Goal: Task Accomplishment & Management: Complete application form

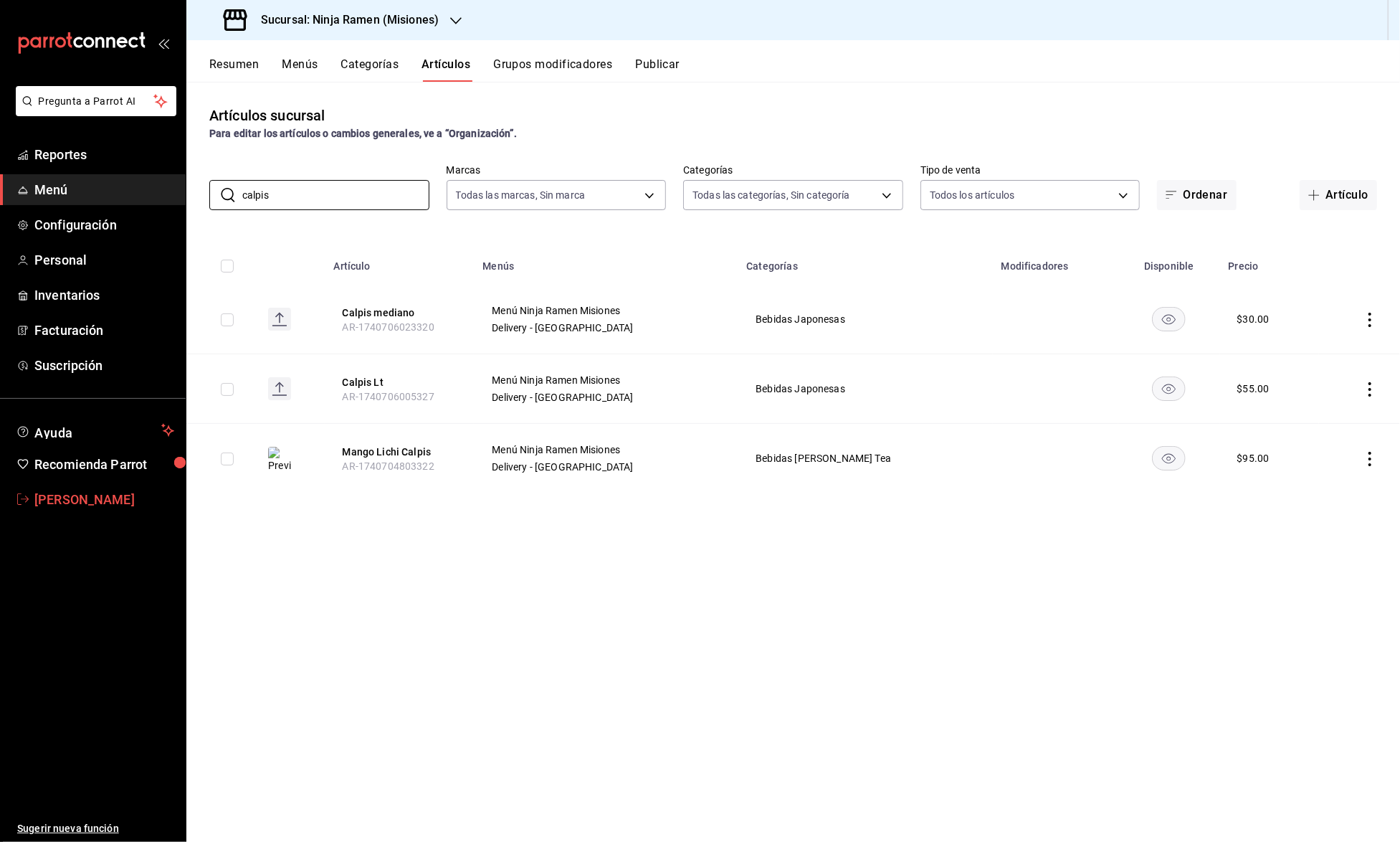
click at [92, 498] on span "[PERSON_NAME]" at bounding box center [104, 499] width 140 height 19
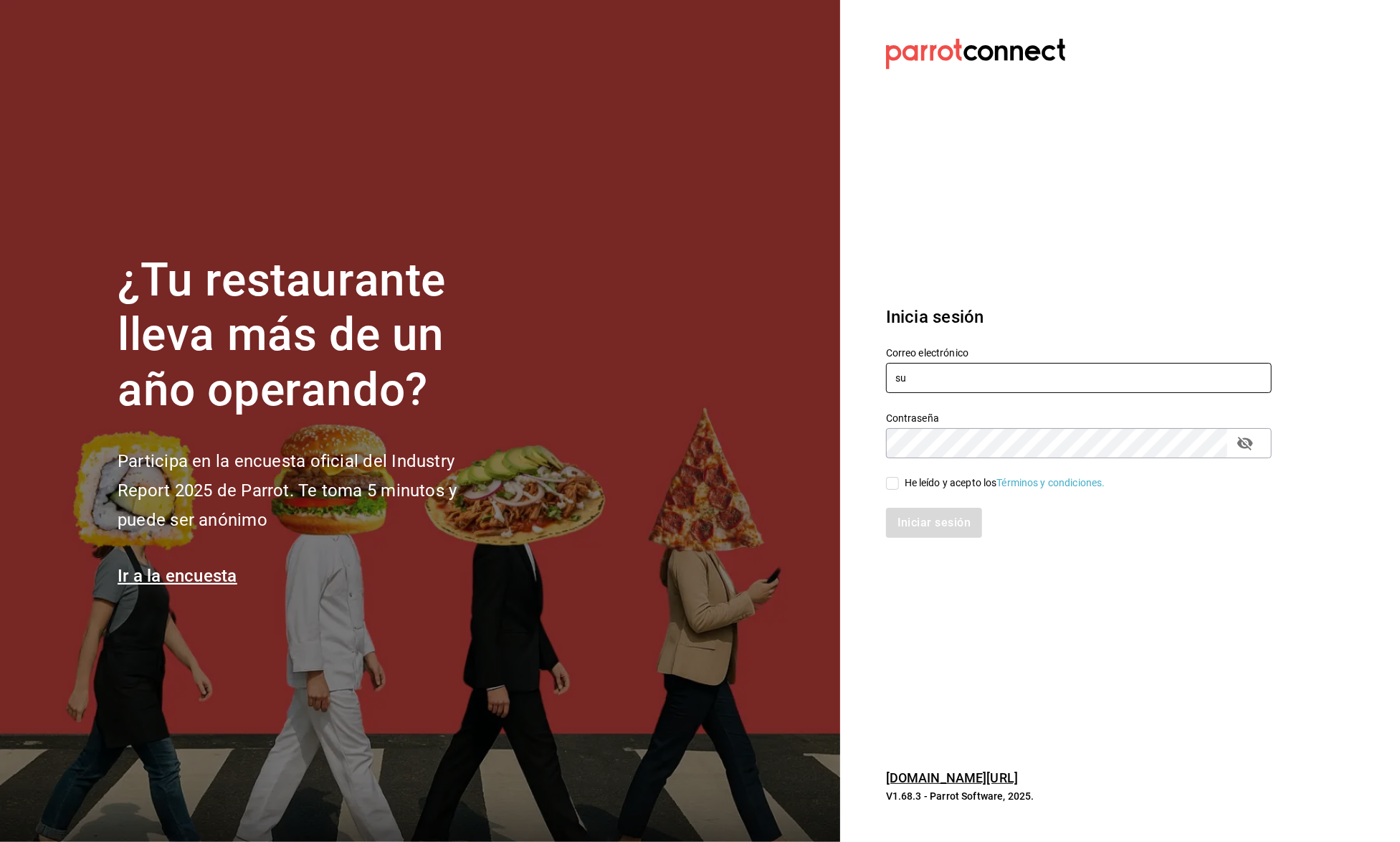
type input "[EMAIL_ADDRESS][DOMAIN_NAME]"
click at [955, 485] on div "He leído y acepto los Términos y condiciones." at bounding box center [1005, 483] width 200 height 15
click at [899, 485] on input "He leído y acepto los Términos y condiciones." at bounding box center [893, 483] width 13 height 13
checkbox input "true"
click at [959, 531] on button "Iniciar sesión" at bounding box center [935, 523] width 97 height 30
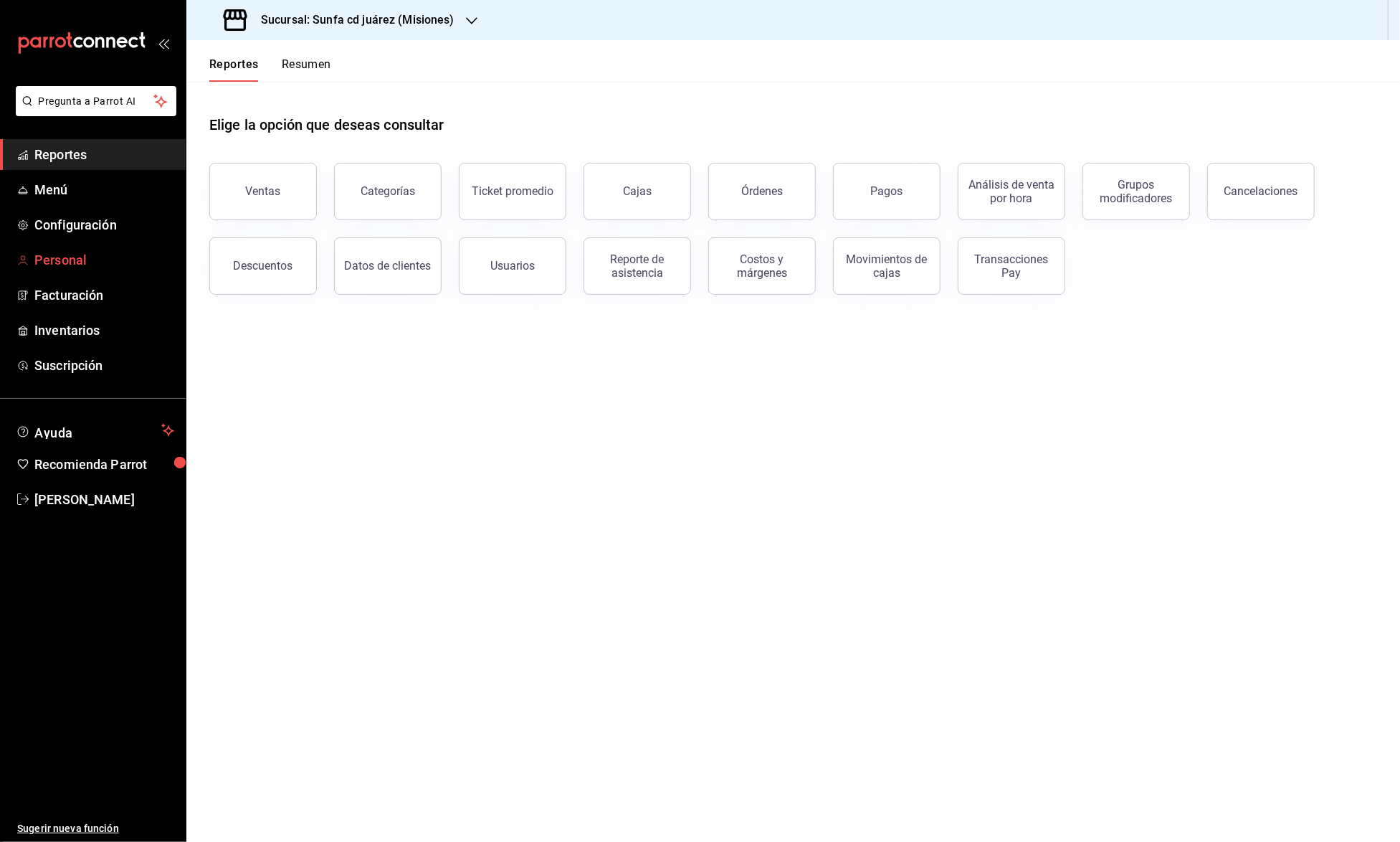
click at [70, 245] on link "Personal" at bounding box center [93, 260] width 186 height 31
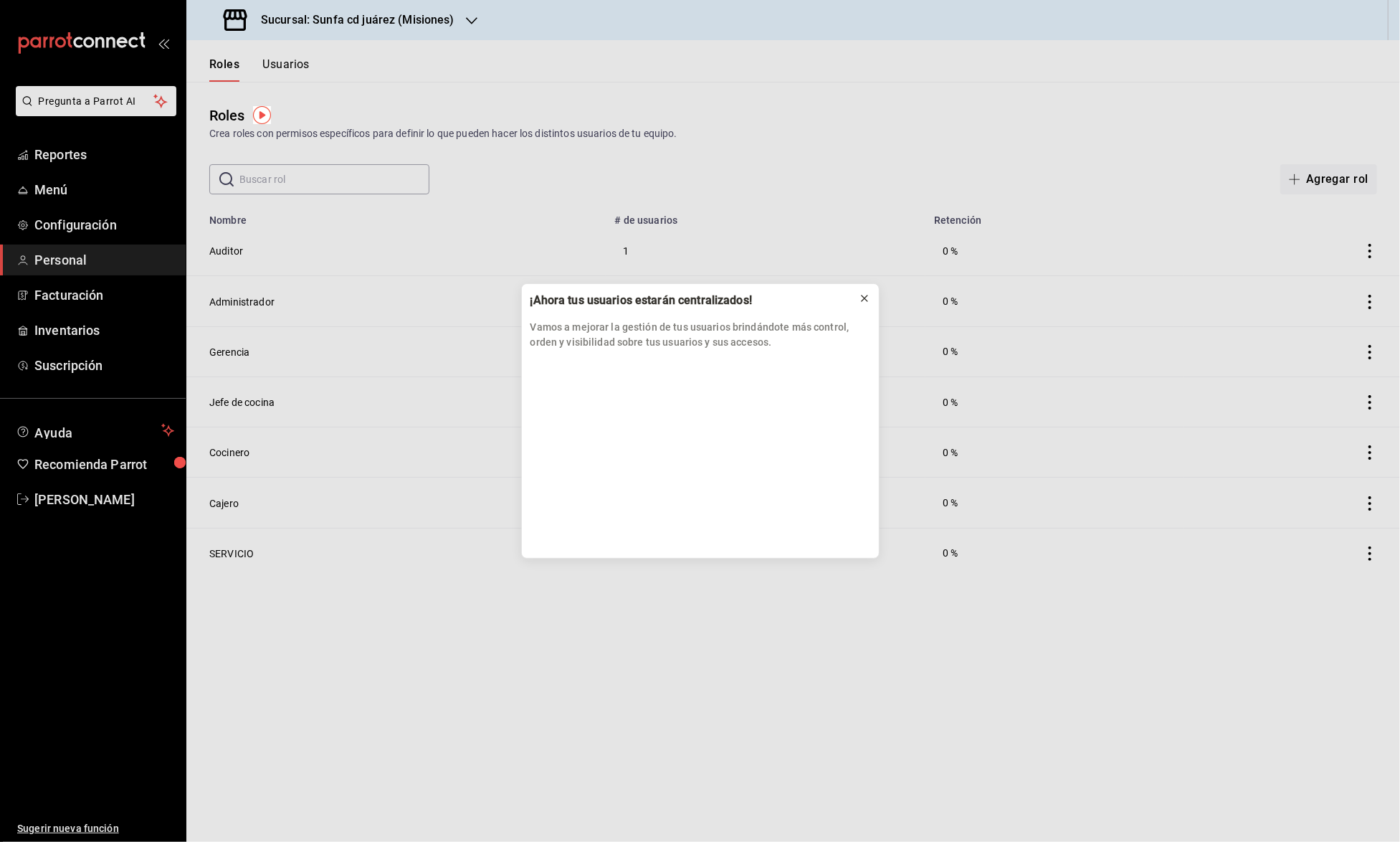
click at [871, 297] on button at bounding box center [864, 298] width 23 height 23
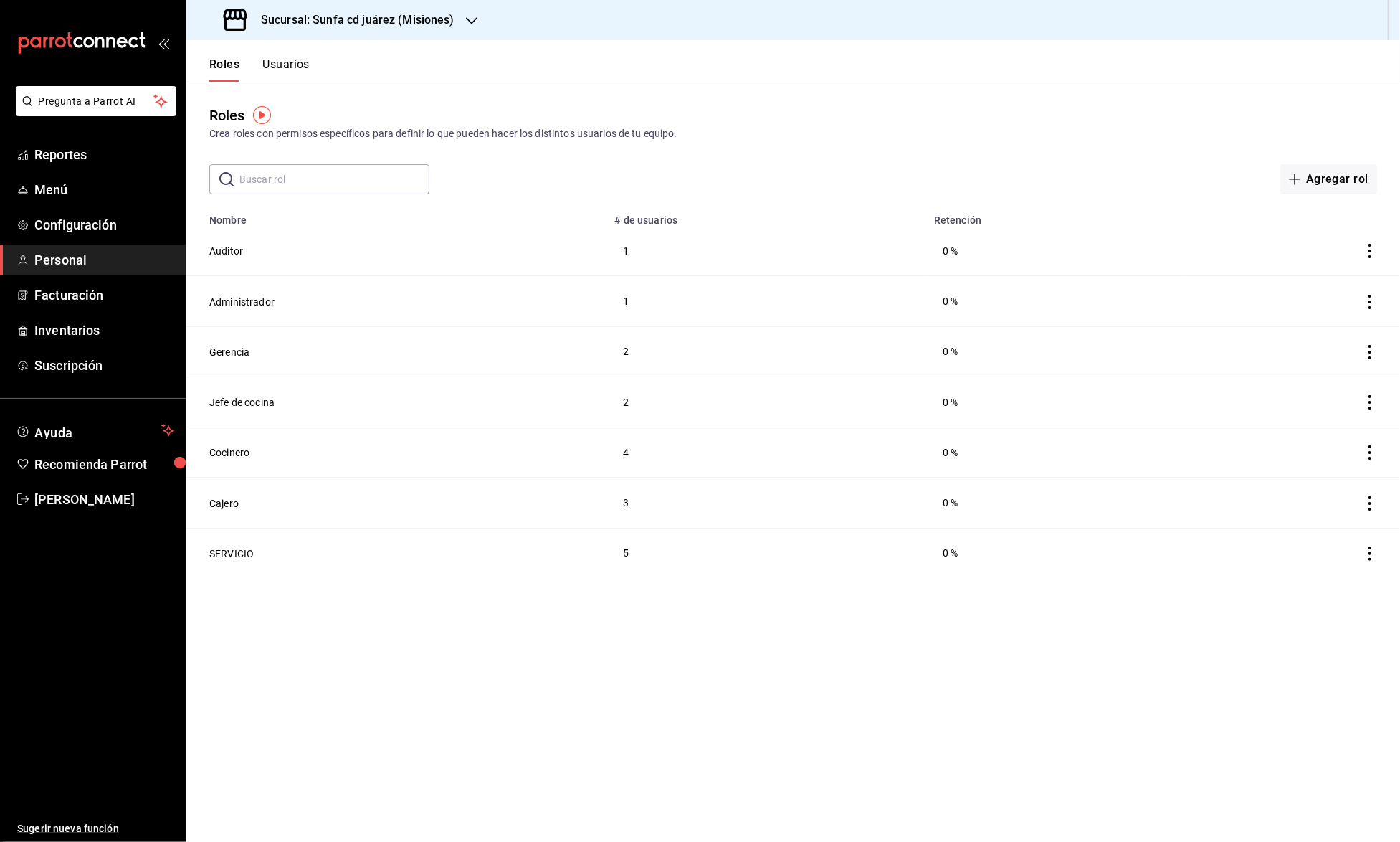
click at [277, 69] on button "Usuarios" at bounding box center [286, 70] width 47 height 25
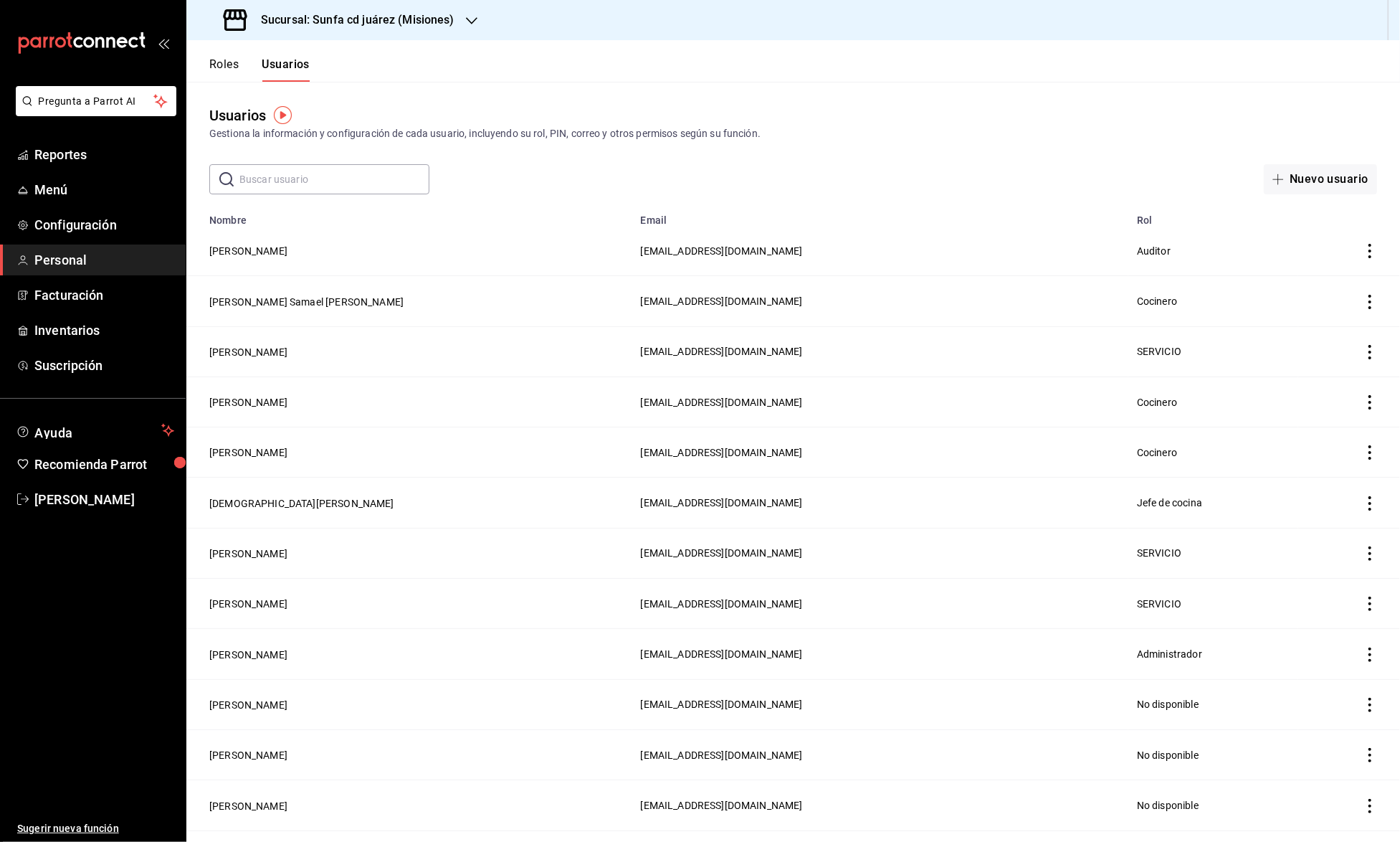
click at [293, 178] on input "text" at bounding box center [335, 180] width 190 height 29
click at [1321, 172] on button "Nuevo usuario" at bounding box center [1321, 180] width 113 height 30
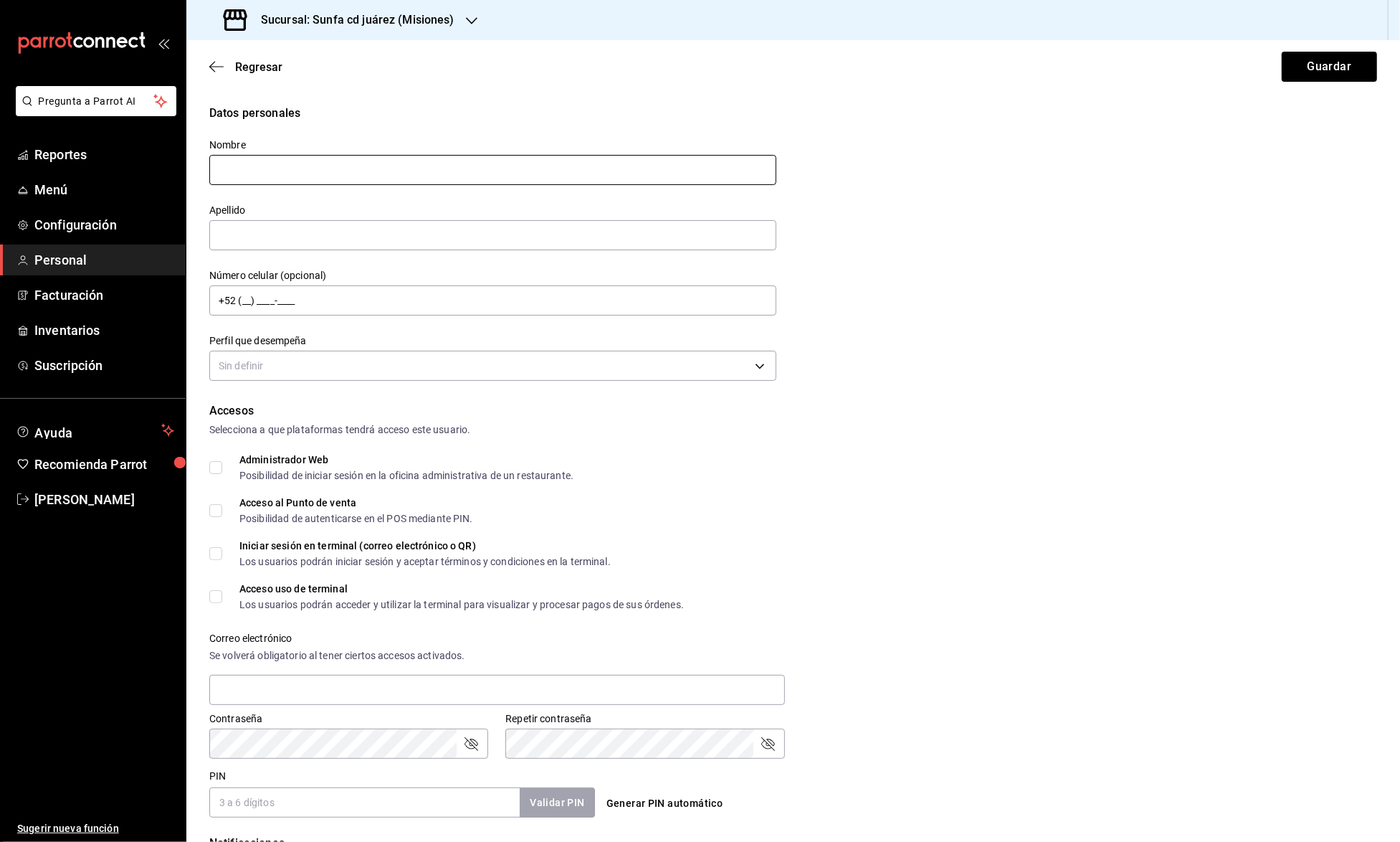
click at [389, 179] on input "text" at bounding box center [493, 170] width 567 height 30
click at [366, 170] on input "Leslie" at bounding box center [493, 170] width 567 height 30
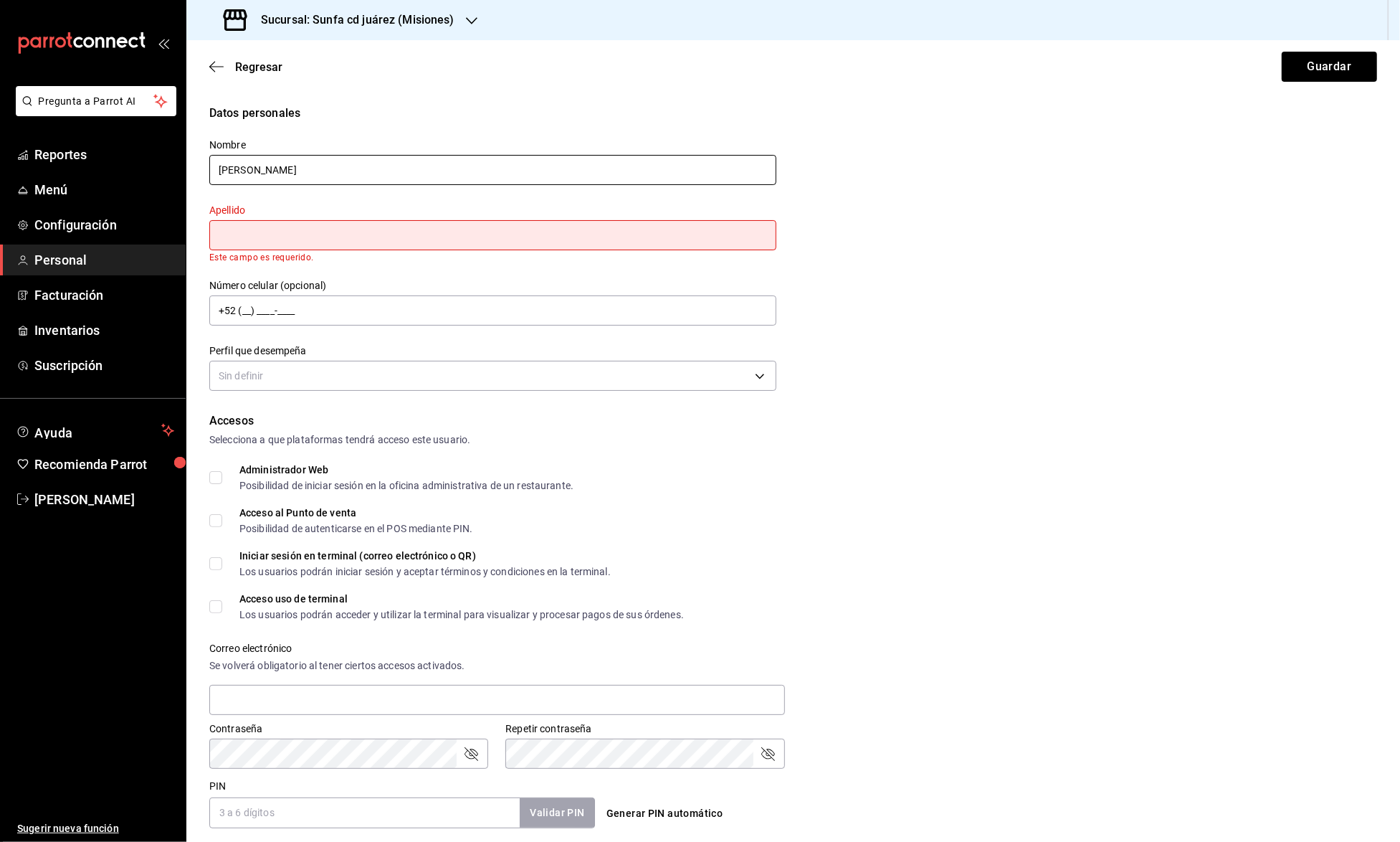
type input "Leslie Paola"
click at [290, 231] on input "text" at bounding box center [493, 236] width 567 height 30
type input "Burela Rubio"
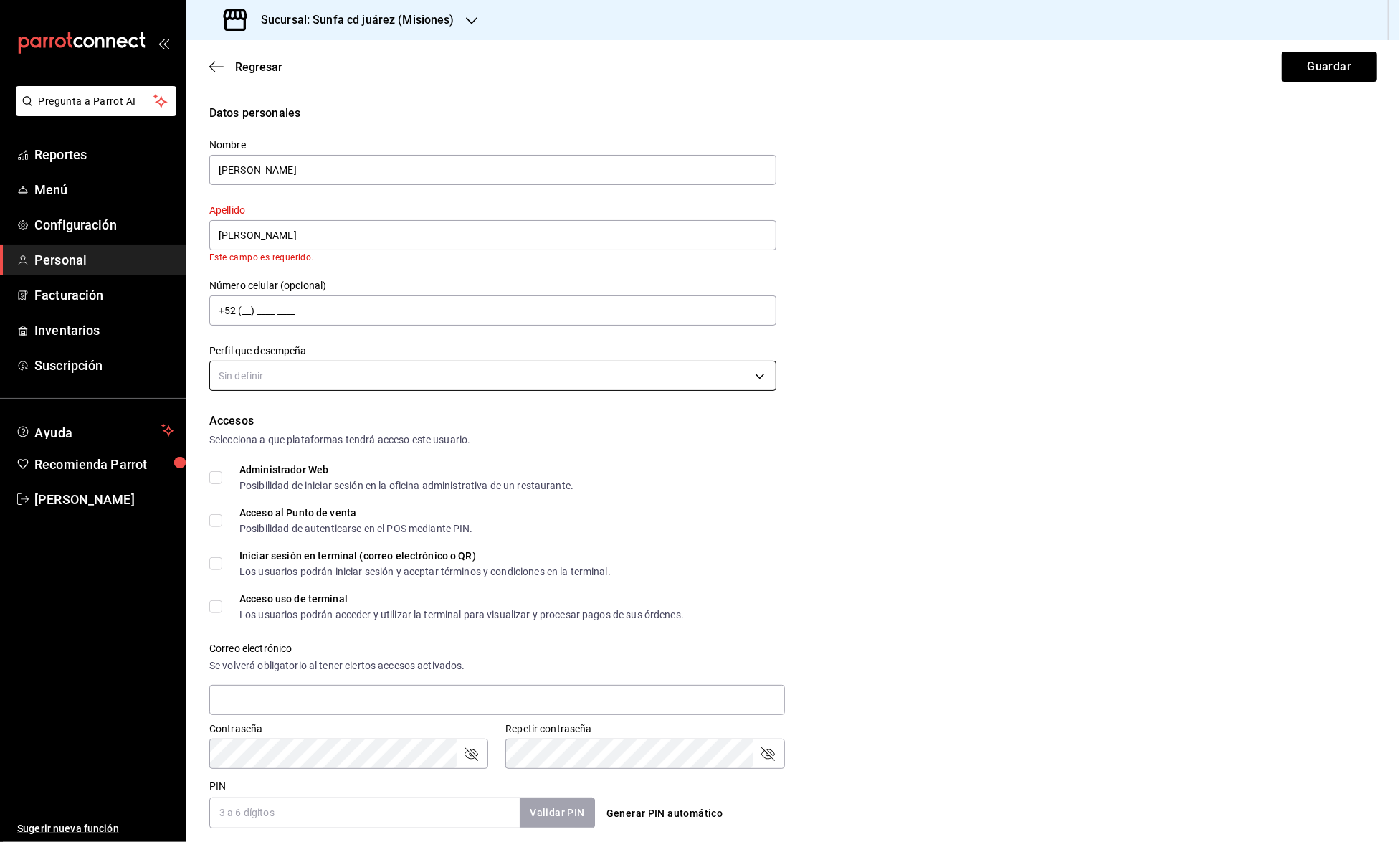
click at [287, 364] on body "Pregunta a Parrot AI Reportes Menú Configuración Personal Facturación Inventari…" at bounding box center [700, 421] width 1400 height 842
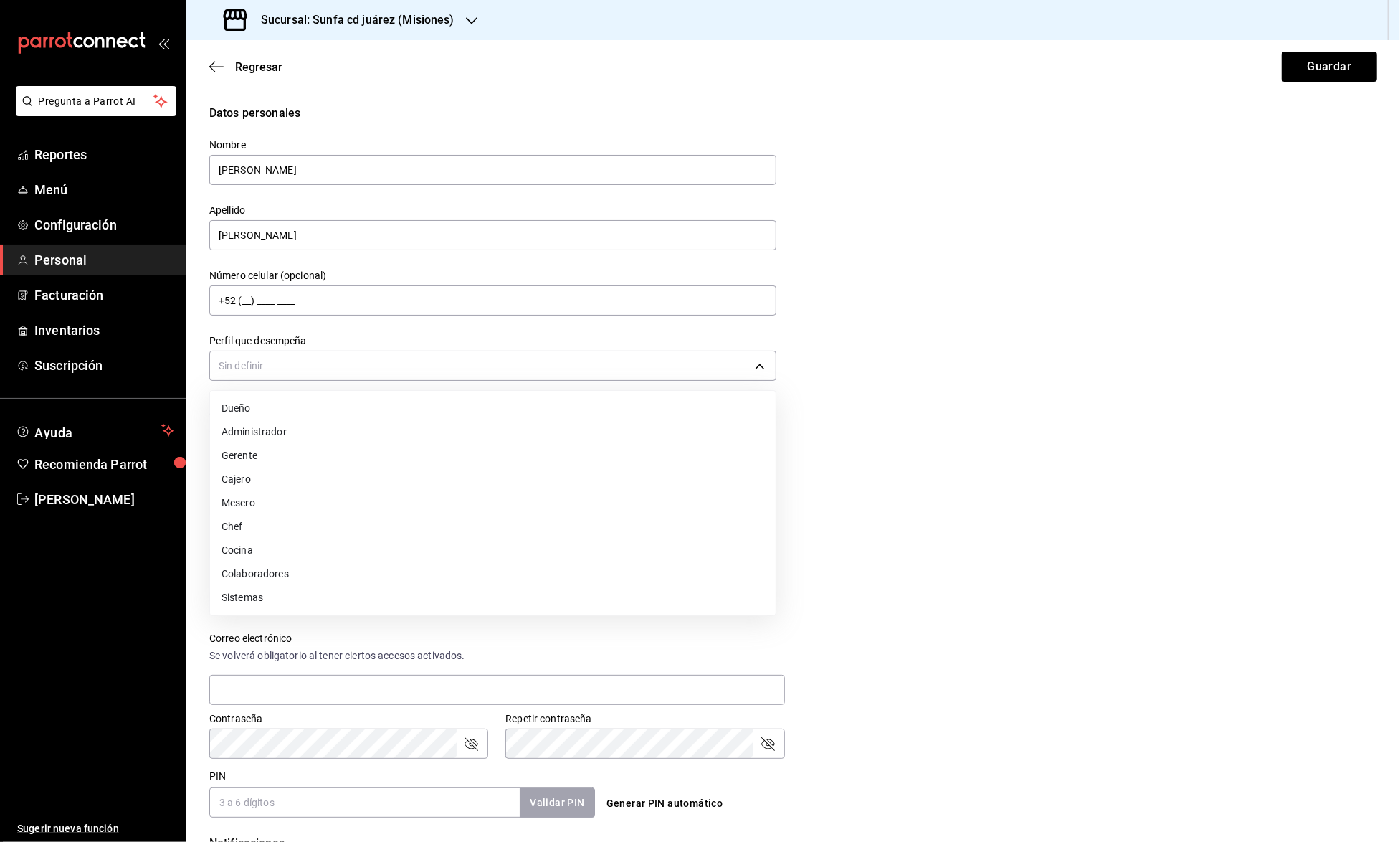
click at [370, 501] on li "Mesero" at bounding box center [493, 503] width 565 height 24
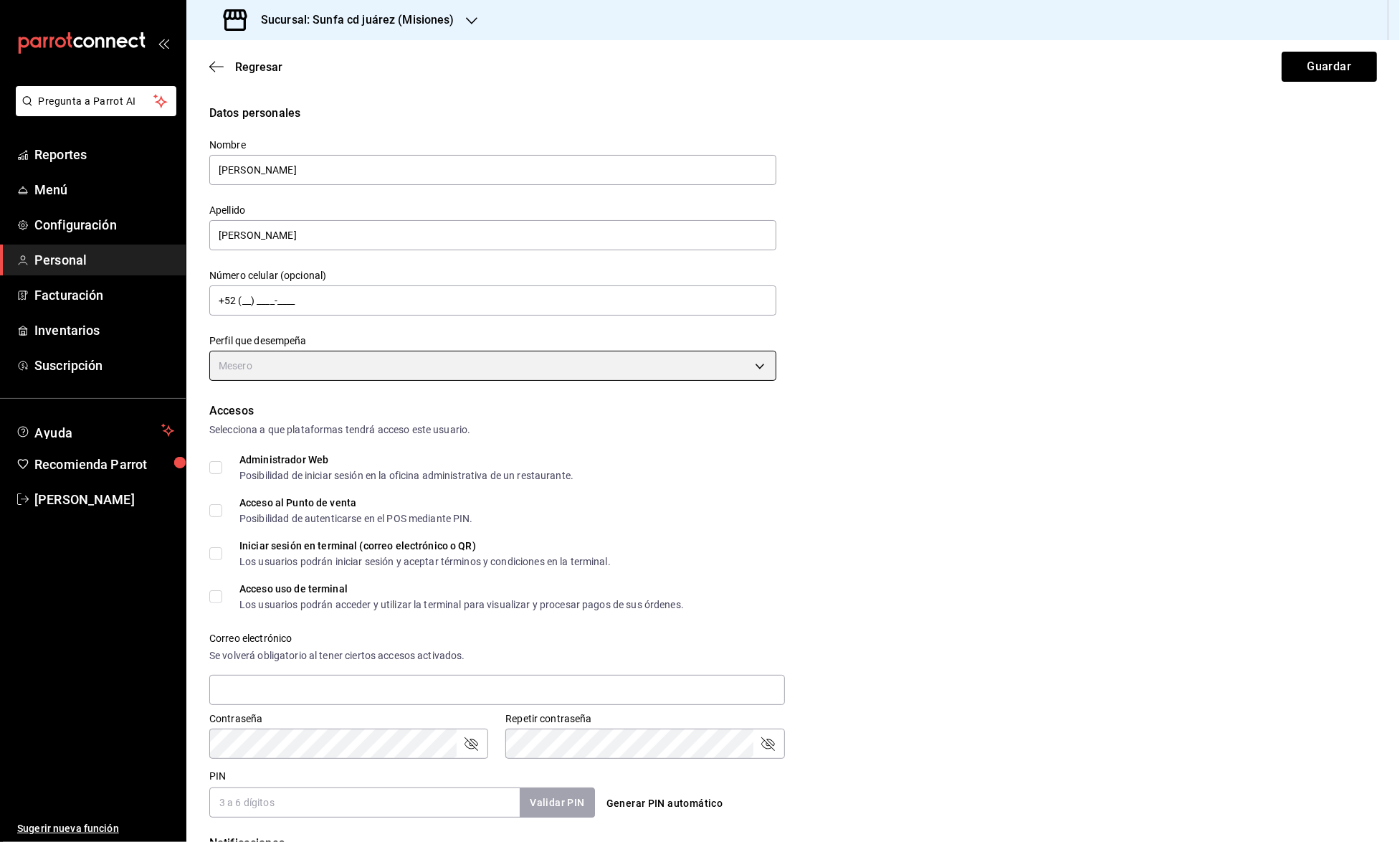
type input "WAITER"
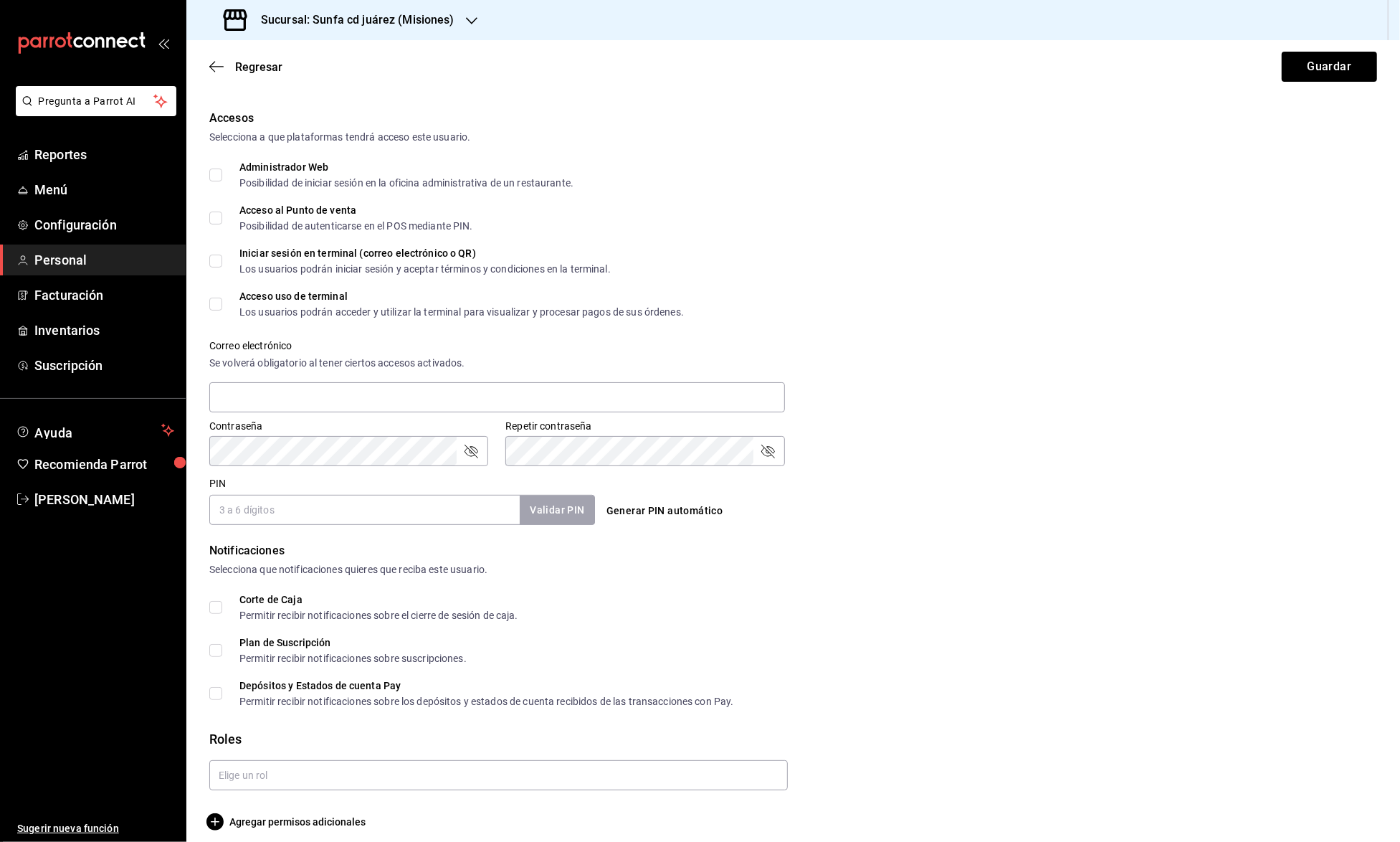
scroll to position [292, 0]
click at [311, 509] on input "PIN" at bounding box center [364, 511] width 311 height 30
type input "6"
type input "5885"
click at [572, 499] on button "Validar PIN" at bounding box center [556, 511] width 76 height 31
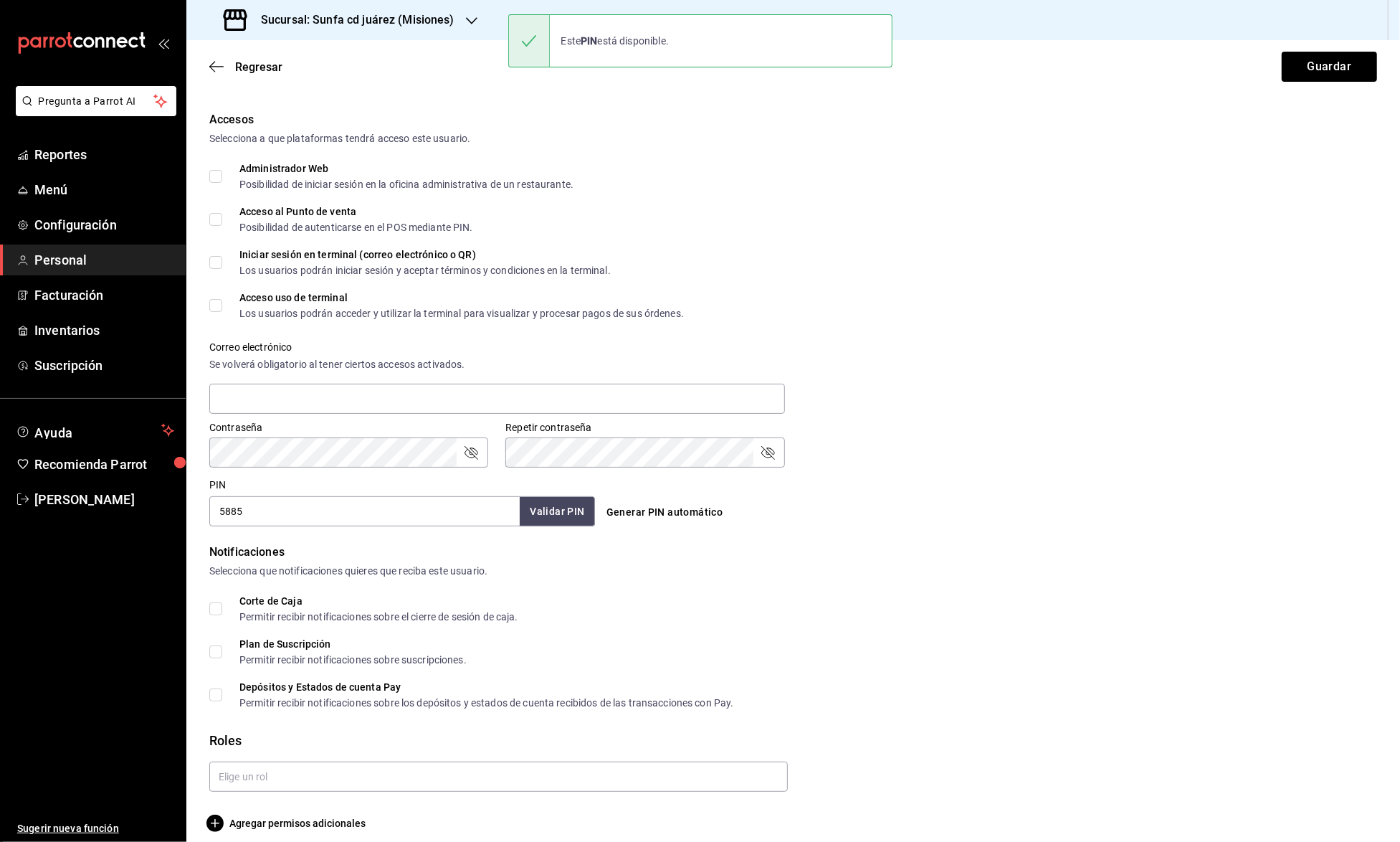
scroll to position [0, 0]
click at [386, 762] on input "text" at bounding box center [498, 777] width 579 height 30
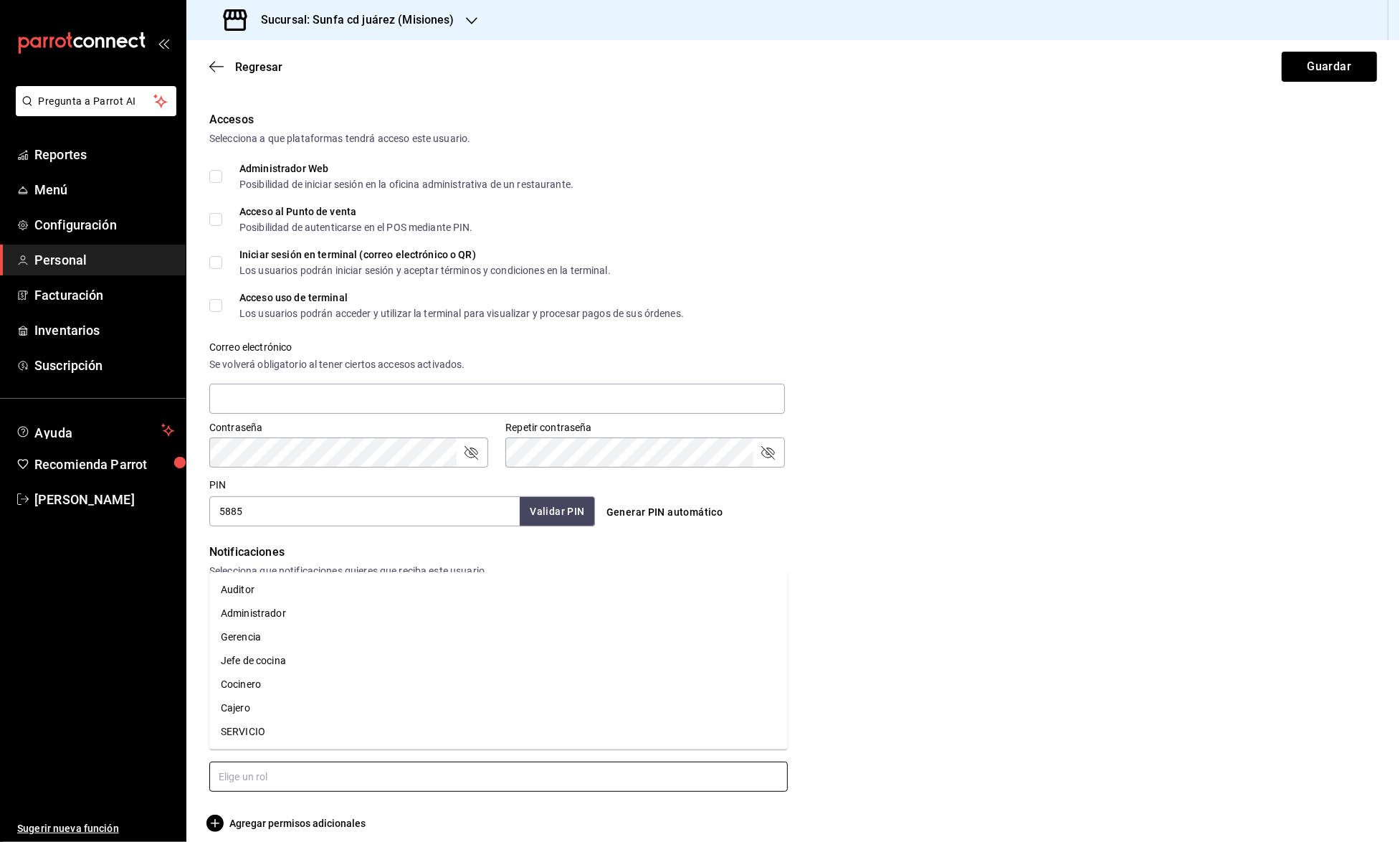
click at [301, 741] on li "SERVICIO" at bounding box center [498, 732] width 579 height 24
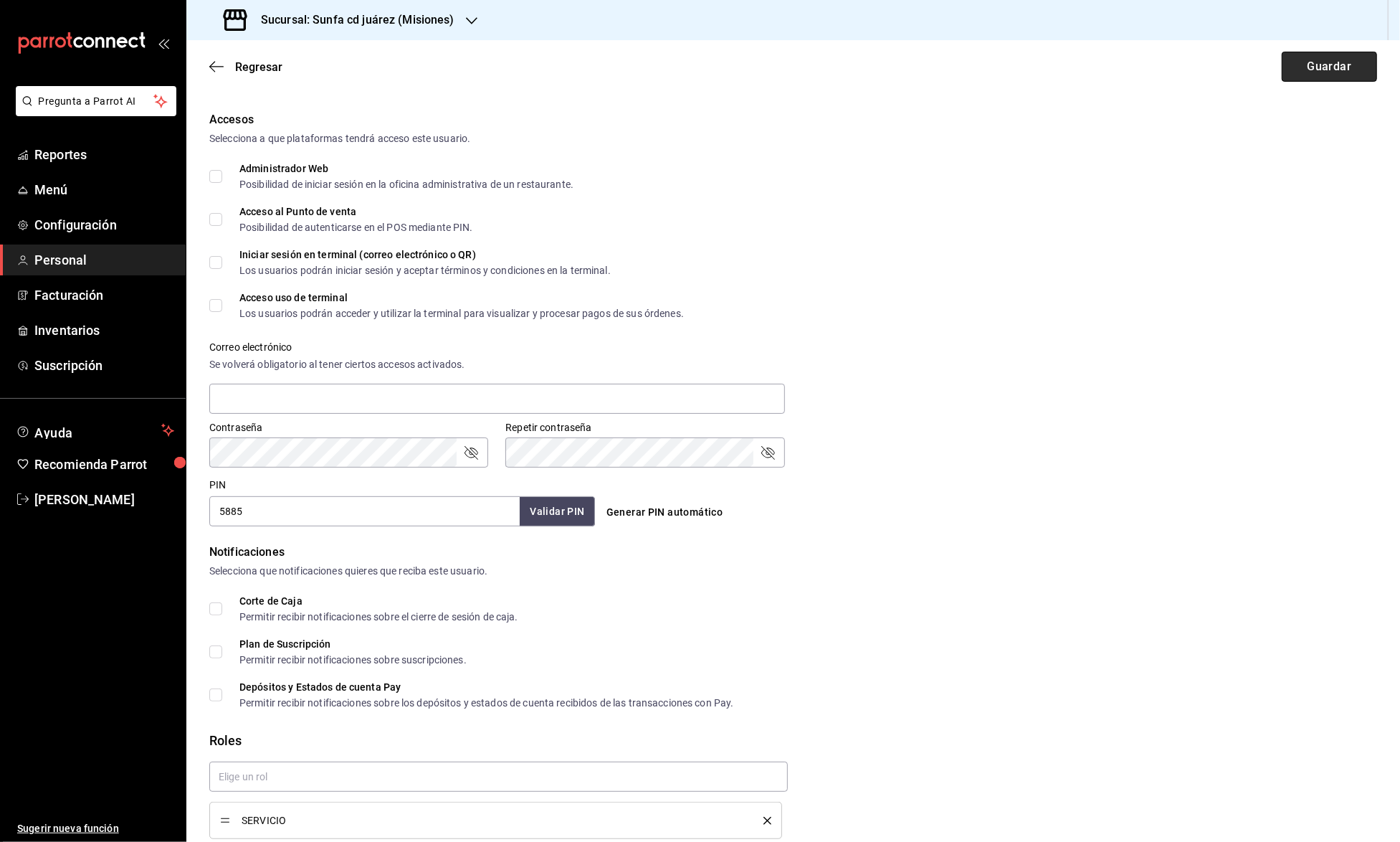
click at [1311, 78] on button "Guardar" at bounding box center [1329, 67] width 95 height 30
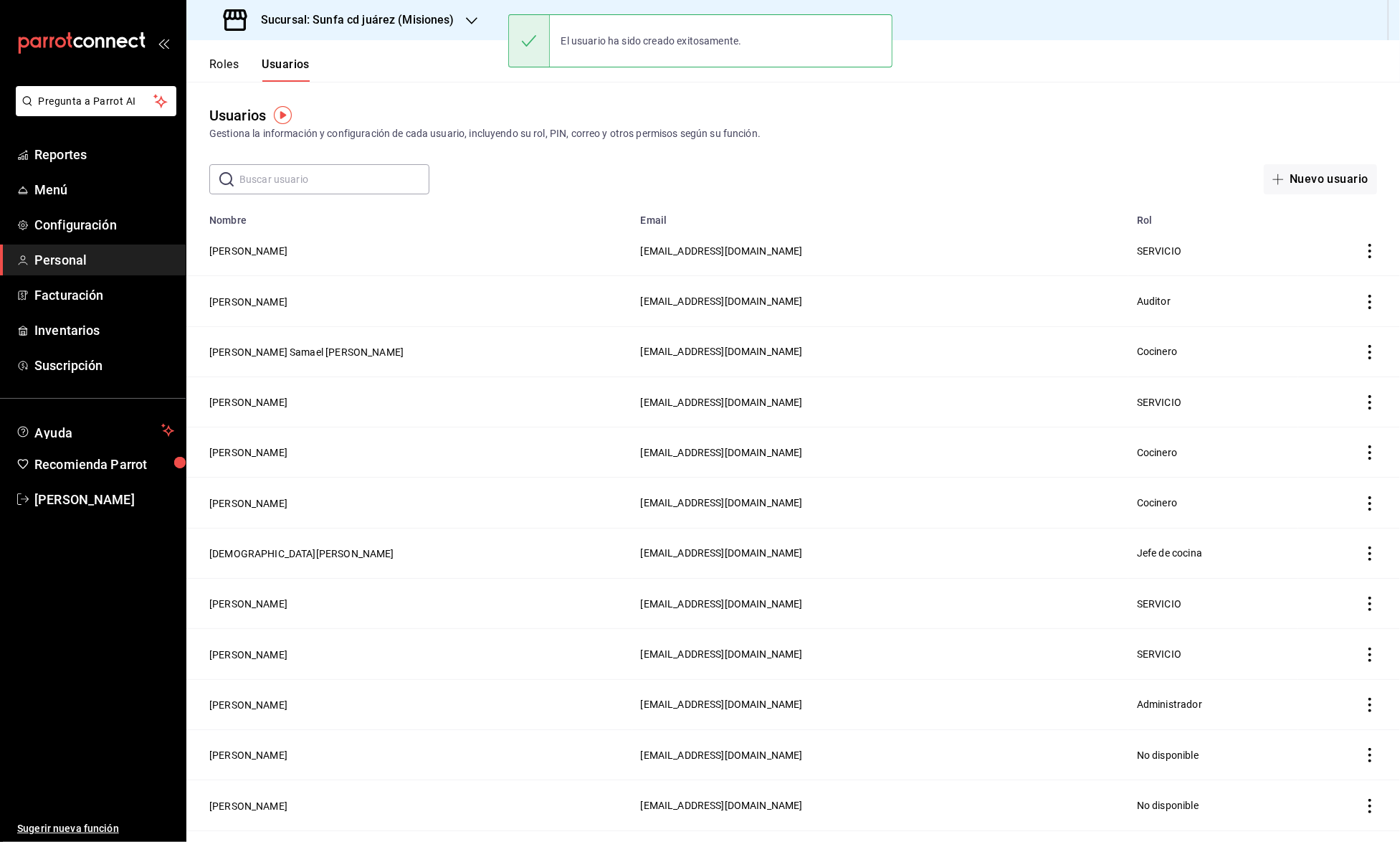
click at [353, 186] on input "text" at bounding box center [335, 180] width 190 height 29
click at [1361, 185] on button "Nuevo usuario" at bounding box center [1321, 180] width 113 height 30
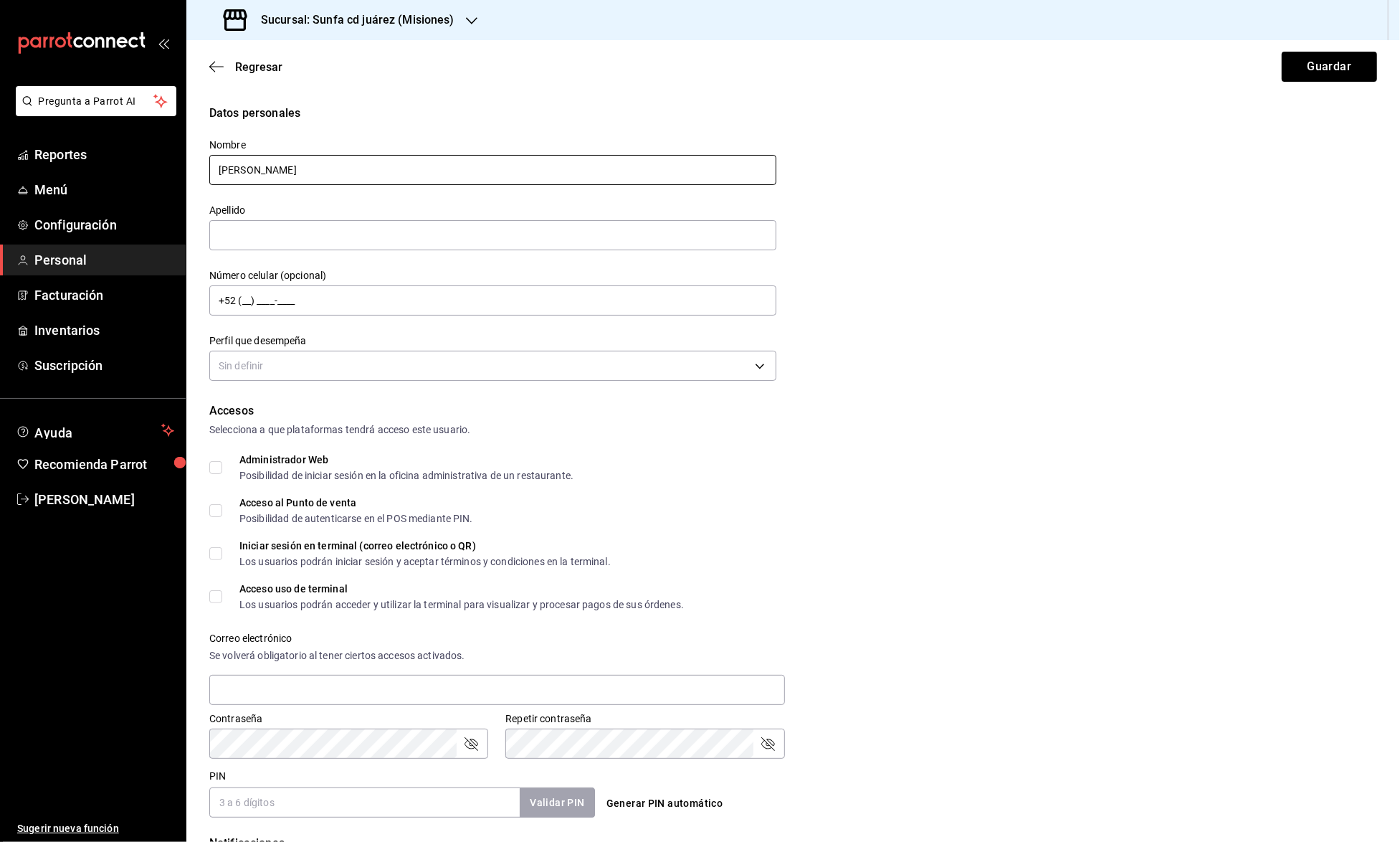
type input "Kevin"
type input "Rosales"
click at [442, 368] on body "Pregunta a Parrot AI Reportes Menú Configuración Personal Facturación Inventari…" at bounding box center [700, 421] width 1400 height 842
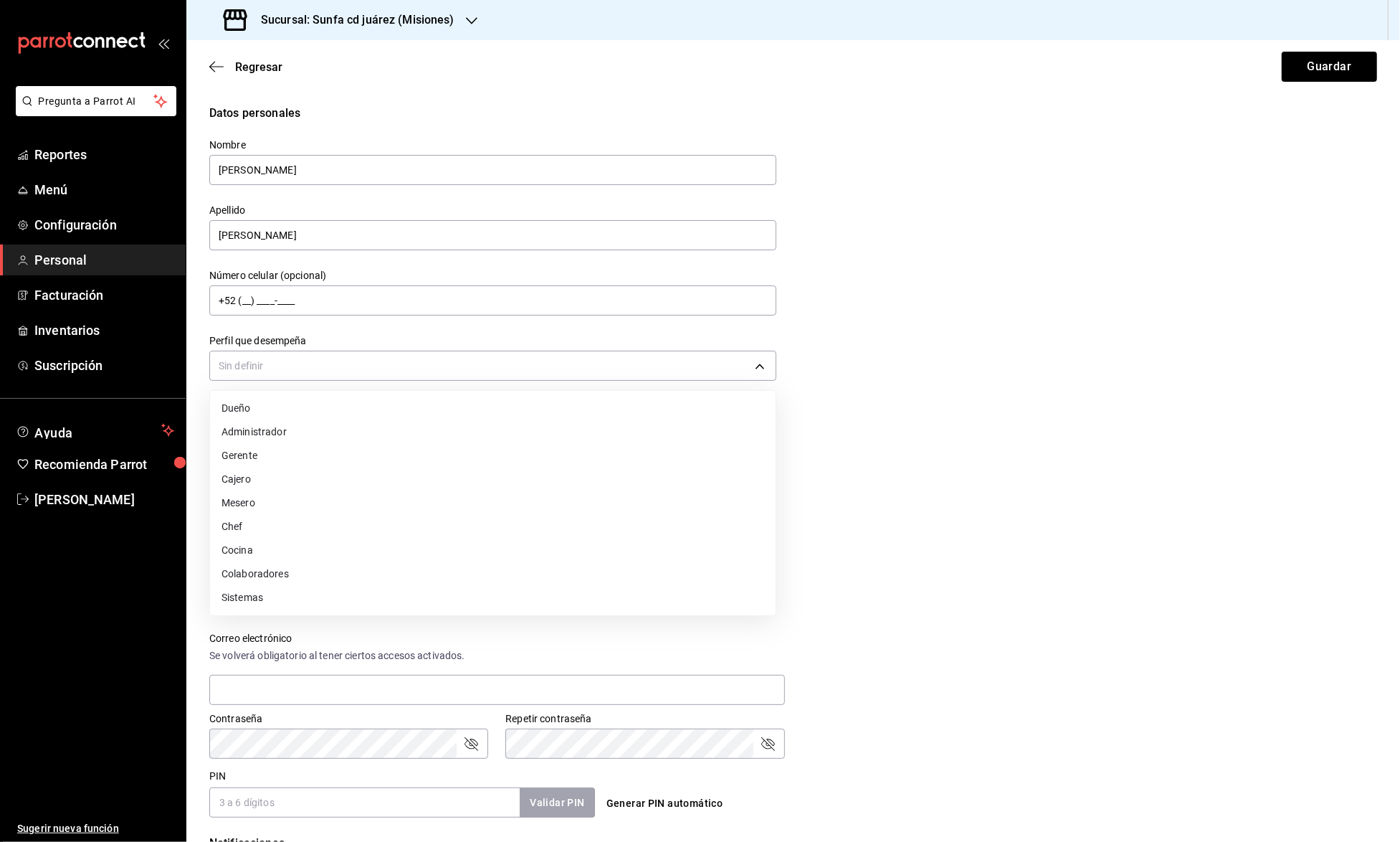
click at [287, 538] on li "Cocina" at bounding box center [493, 550] width 565 height 24
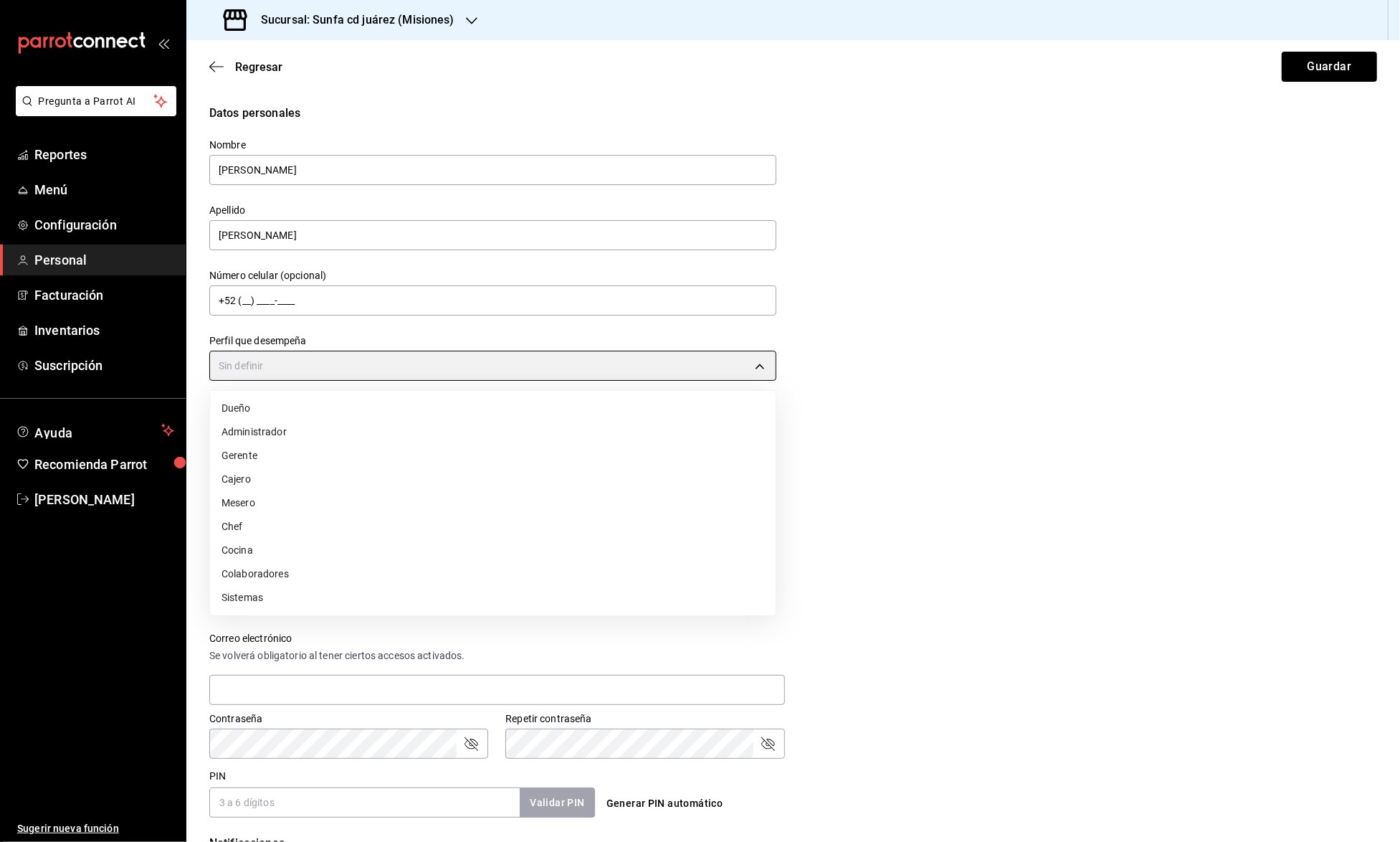
type input "KITCHEN"
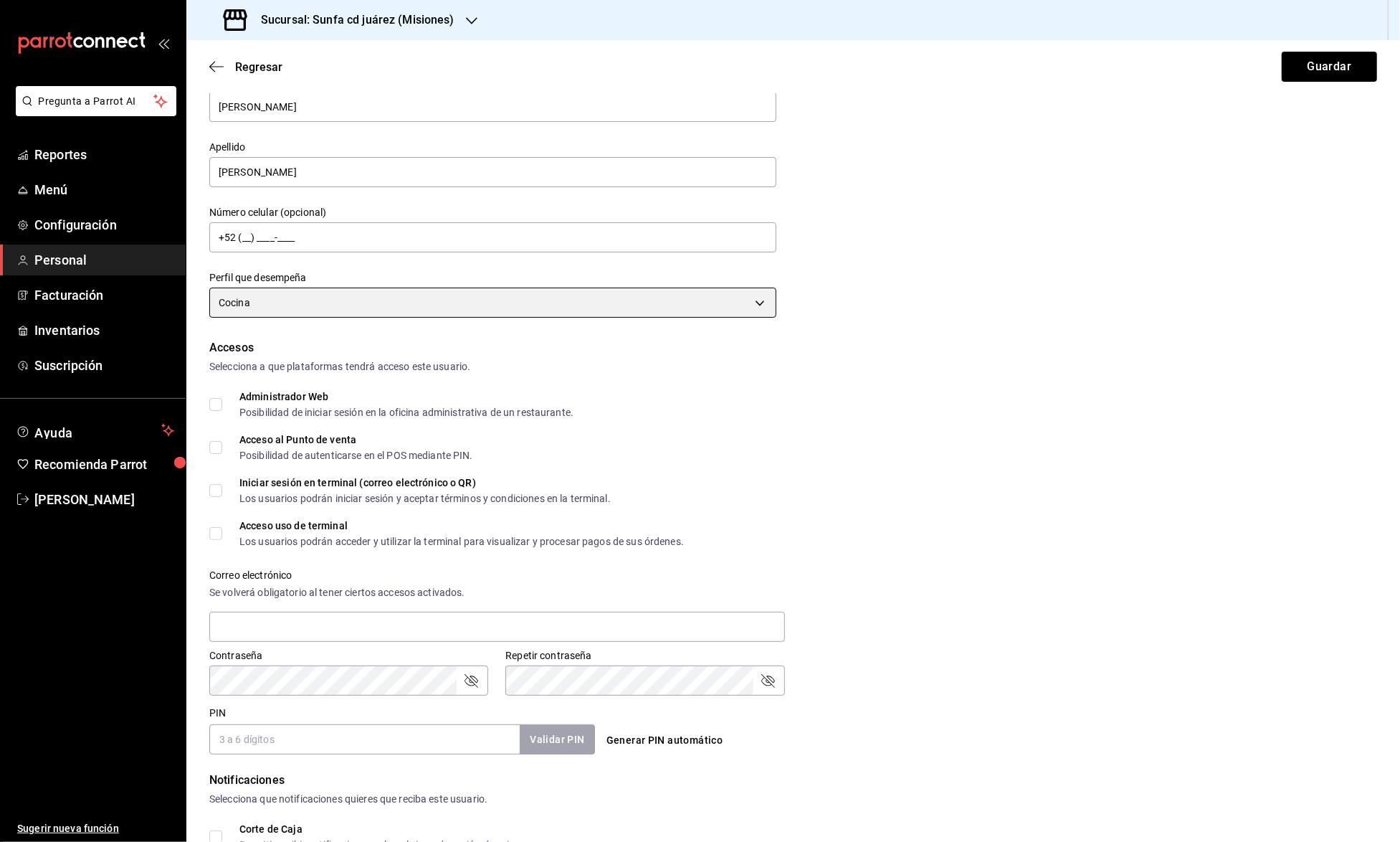
scroll to position [101, 0]
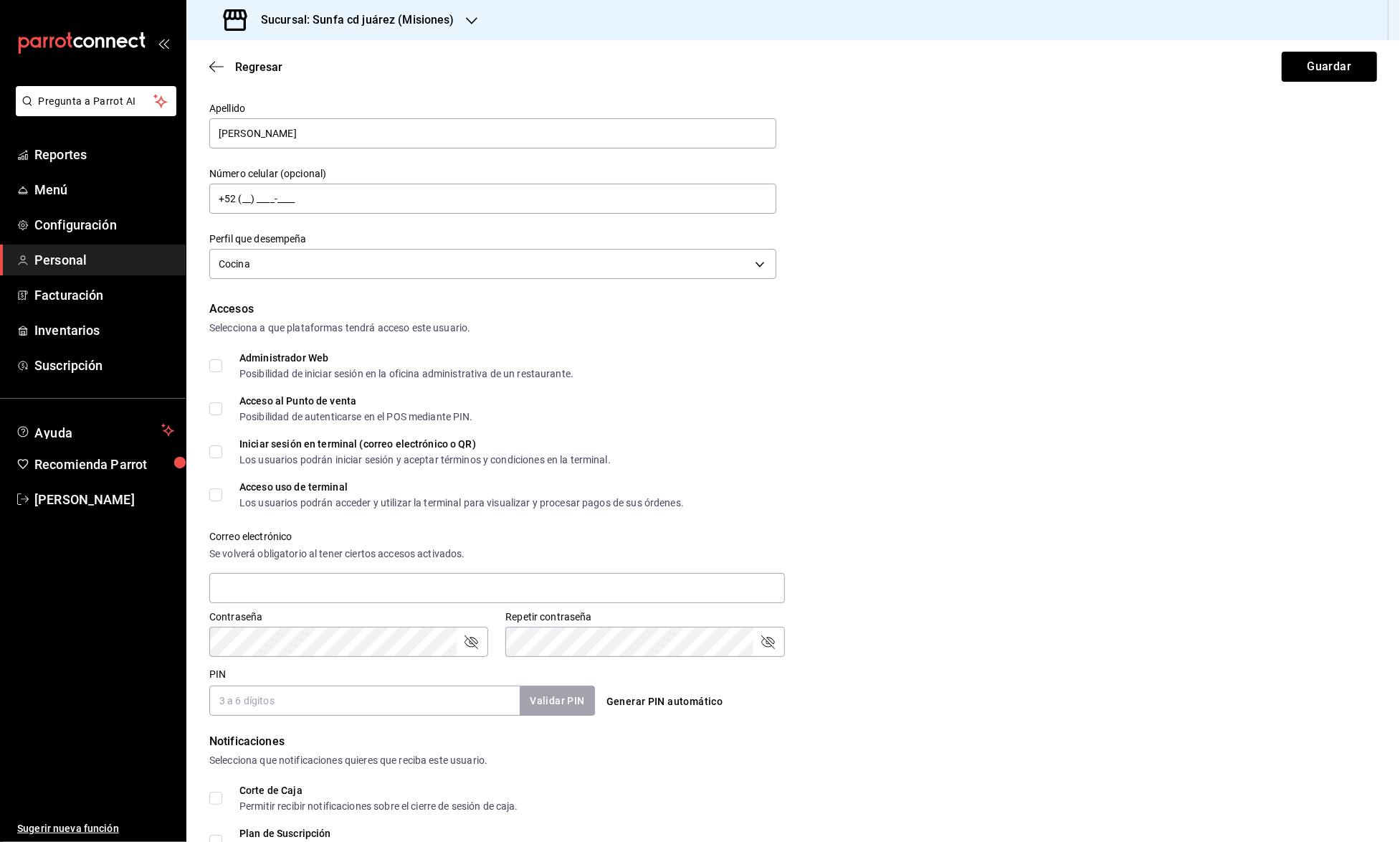
click at [322, 700] on input "PIN" at bounding box center [364, 701] width 311 height 30
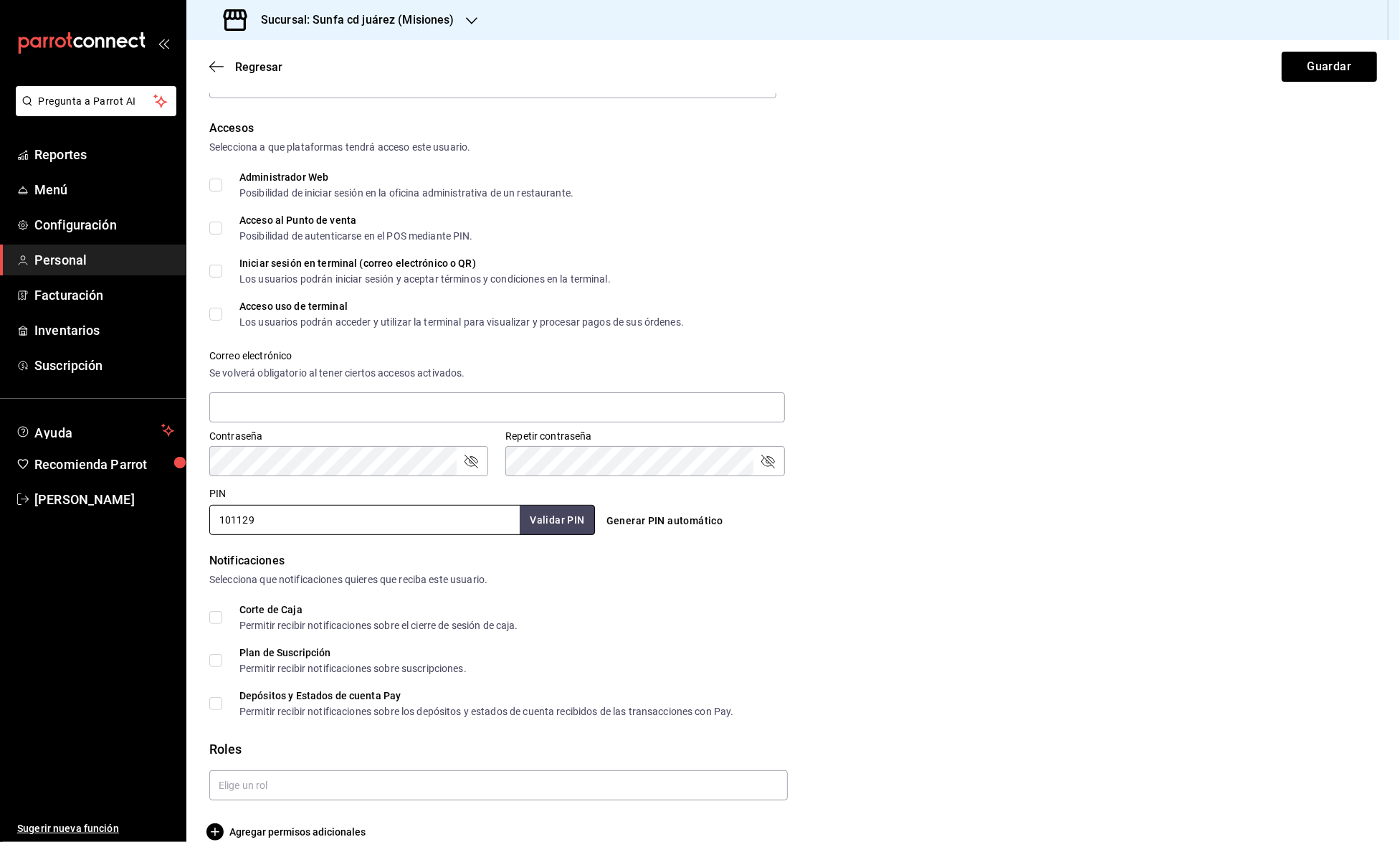
scroll to position [292, 0]
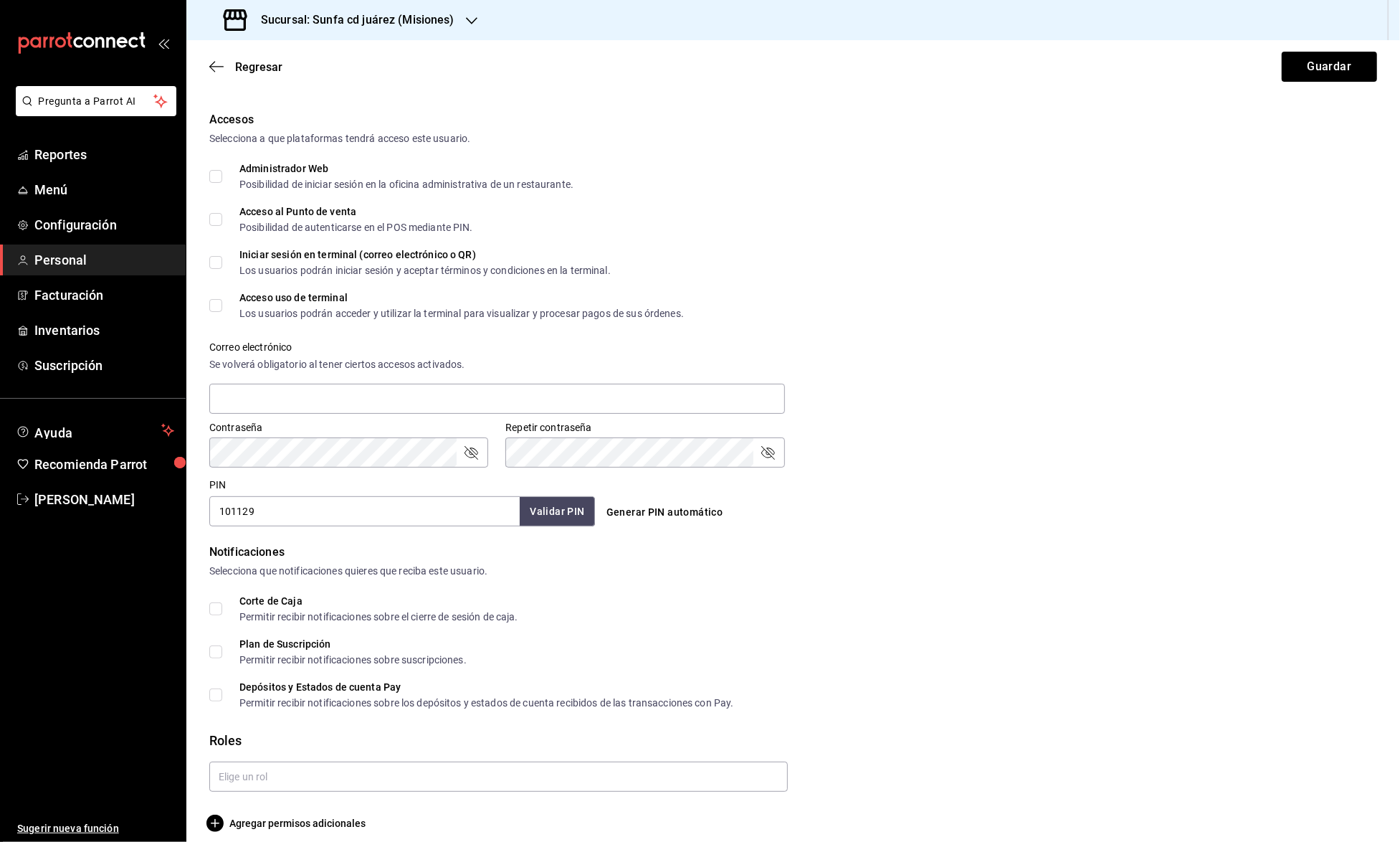
type input "101129"
click at [572, 503] on button "Validar PIN" at bounding box center [556, 511] width 76 height 31
click at [426, 762] on input "text" at bounding box center [498, 777] width 579 height 30
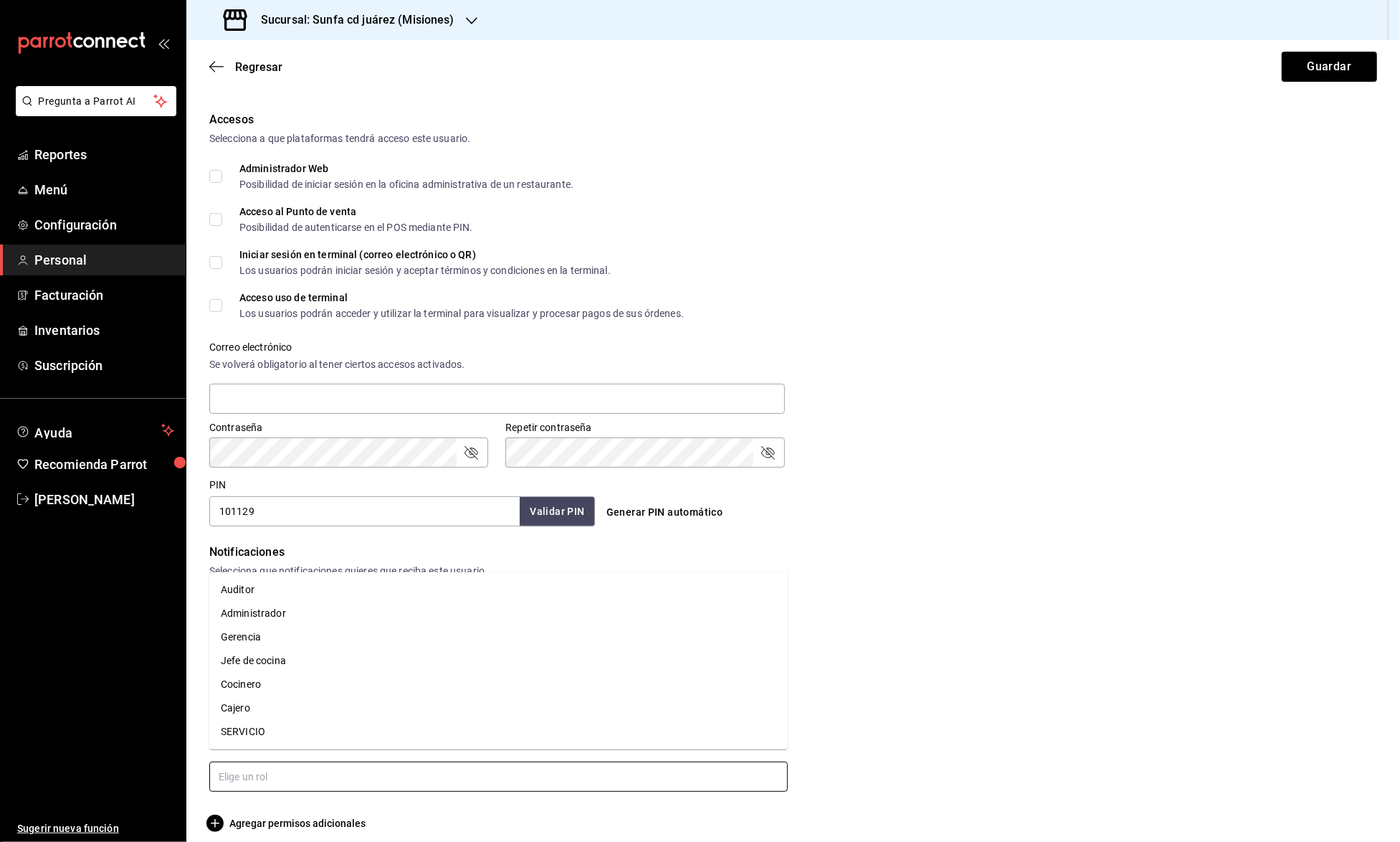
click at [301, 689] on li "Cocinero" at bounding box center [498, 685] width 579 height 24
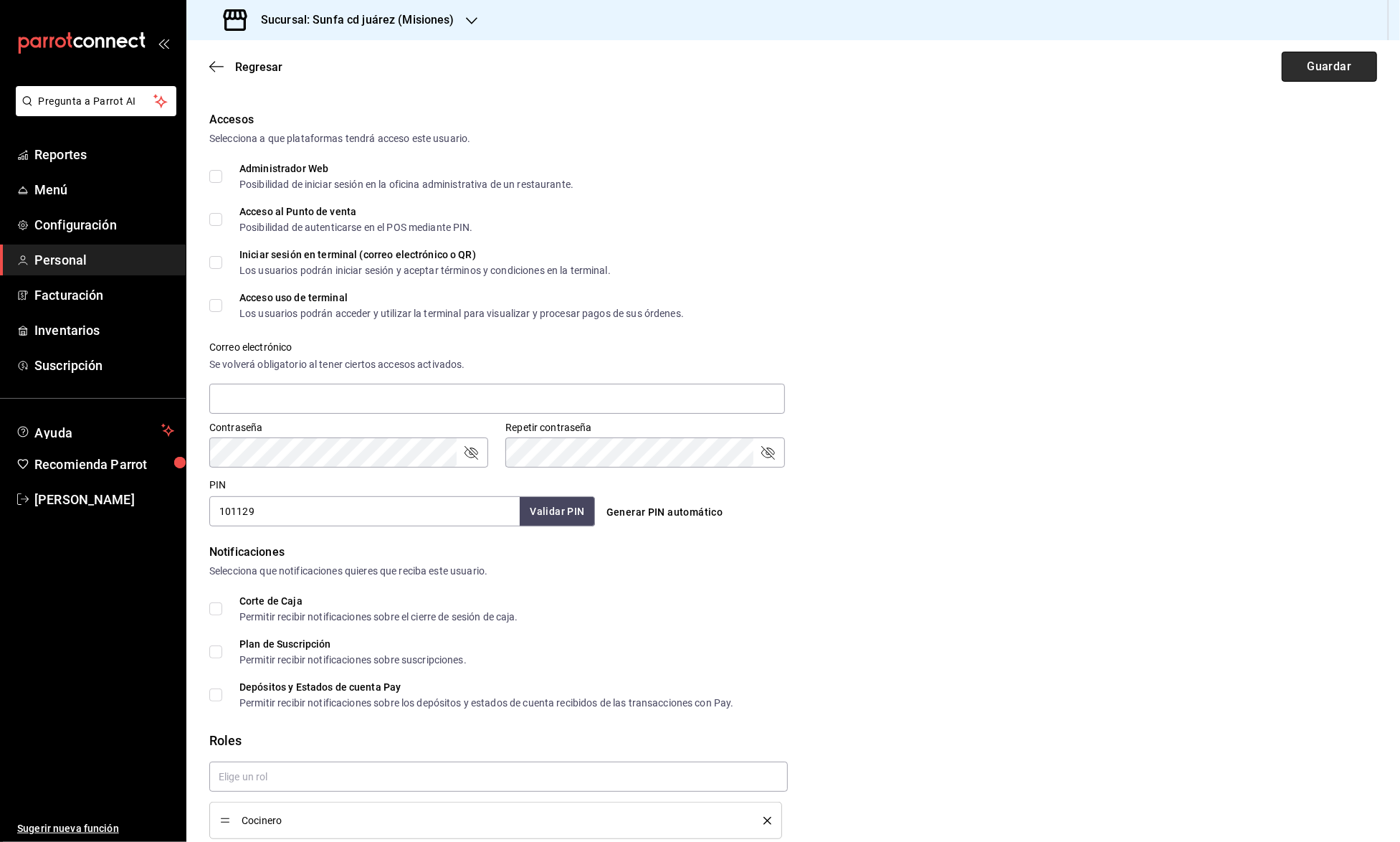
click at [1321, 66] on button "Guardar" at bounding box center [1329, 67] width 95 height 30
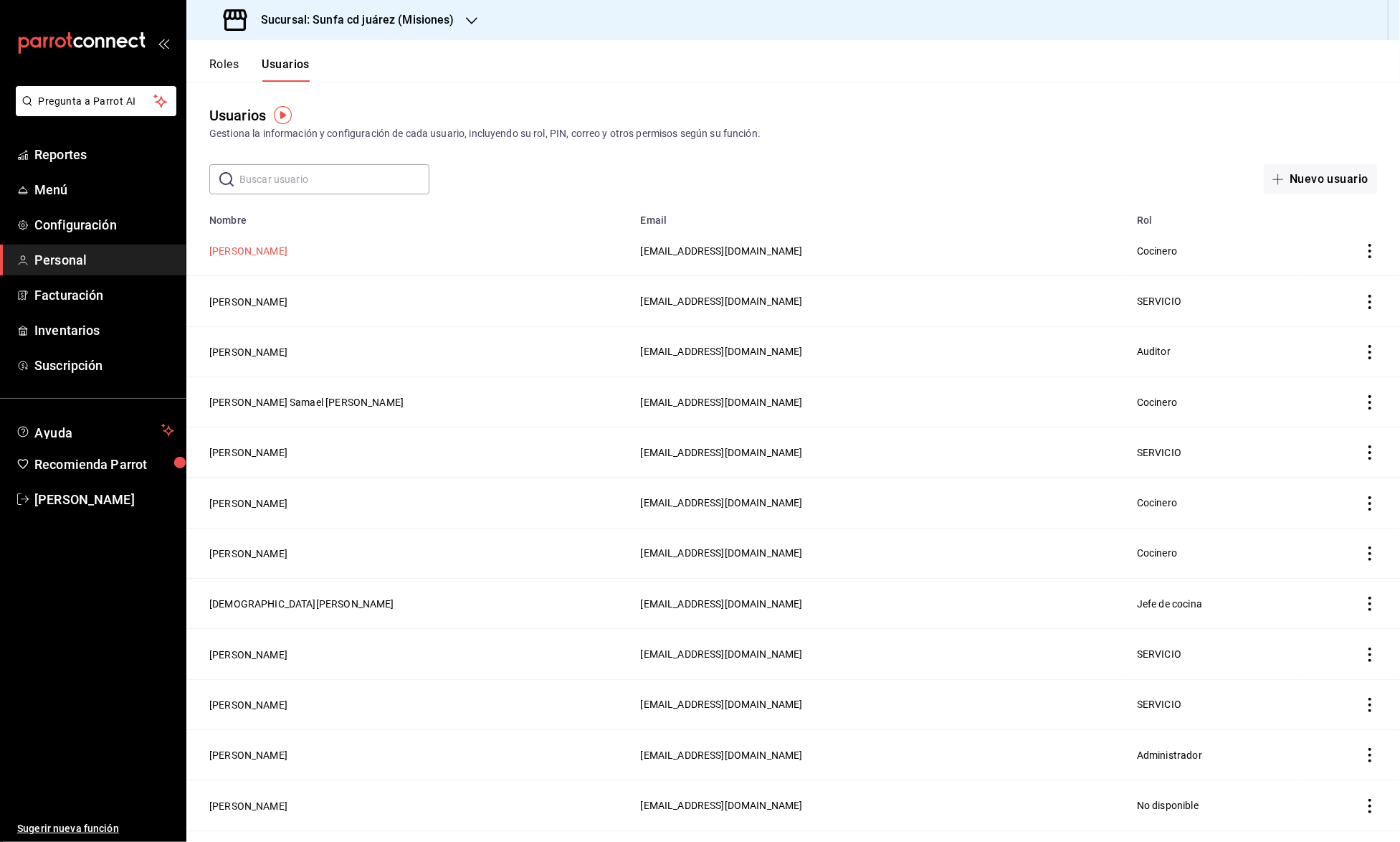
click at [265, 244] on button "Kevin Rosales" at bounding box center [248, 251] width 78 height 14
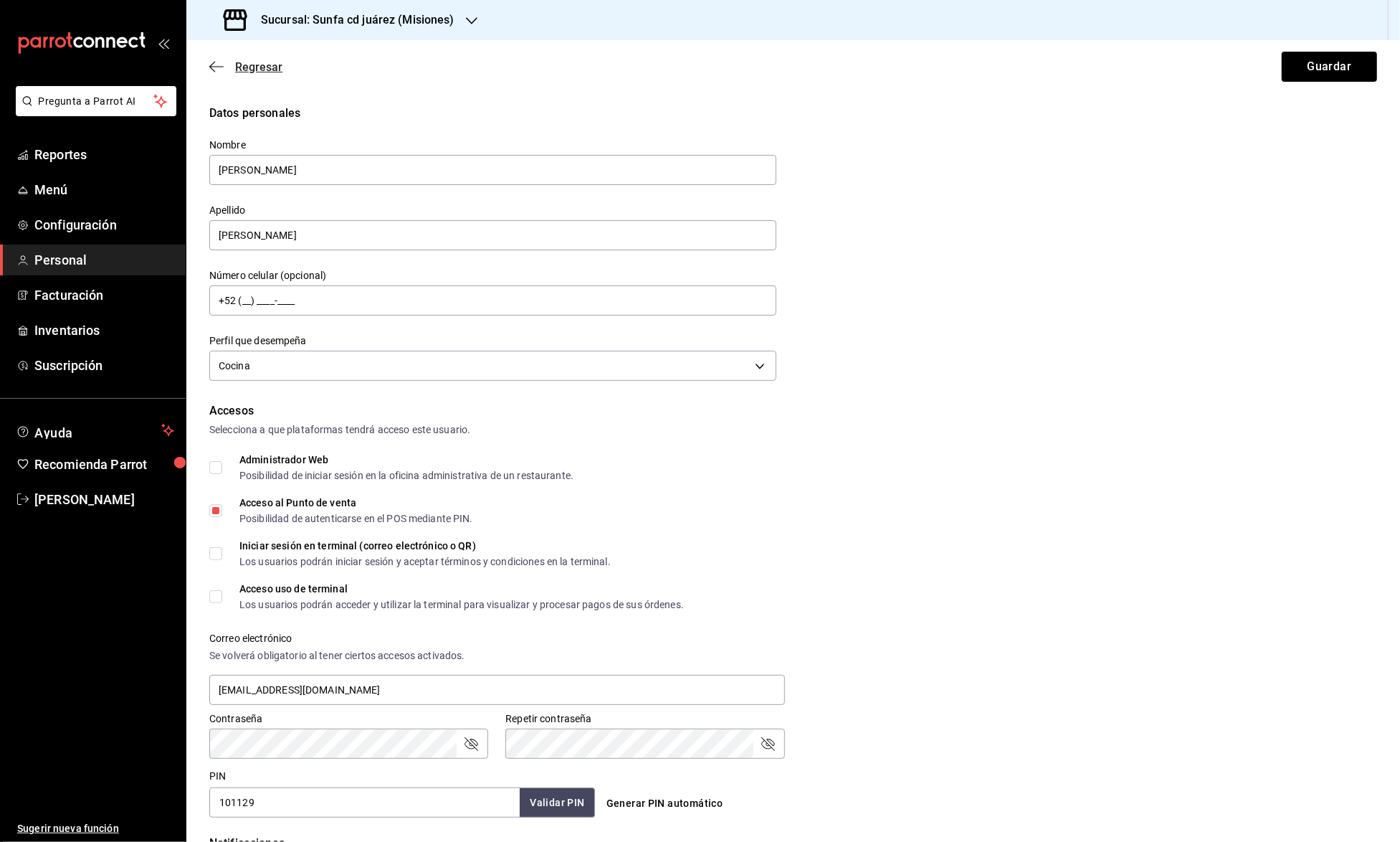
click at [221, 63] on icon "button" at bounding box center [216, 66] width 14 height 13
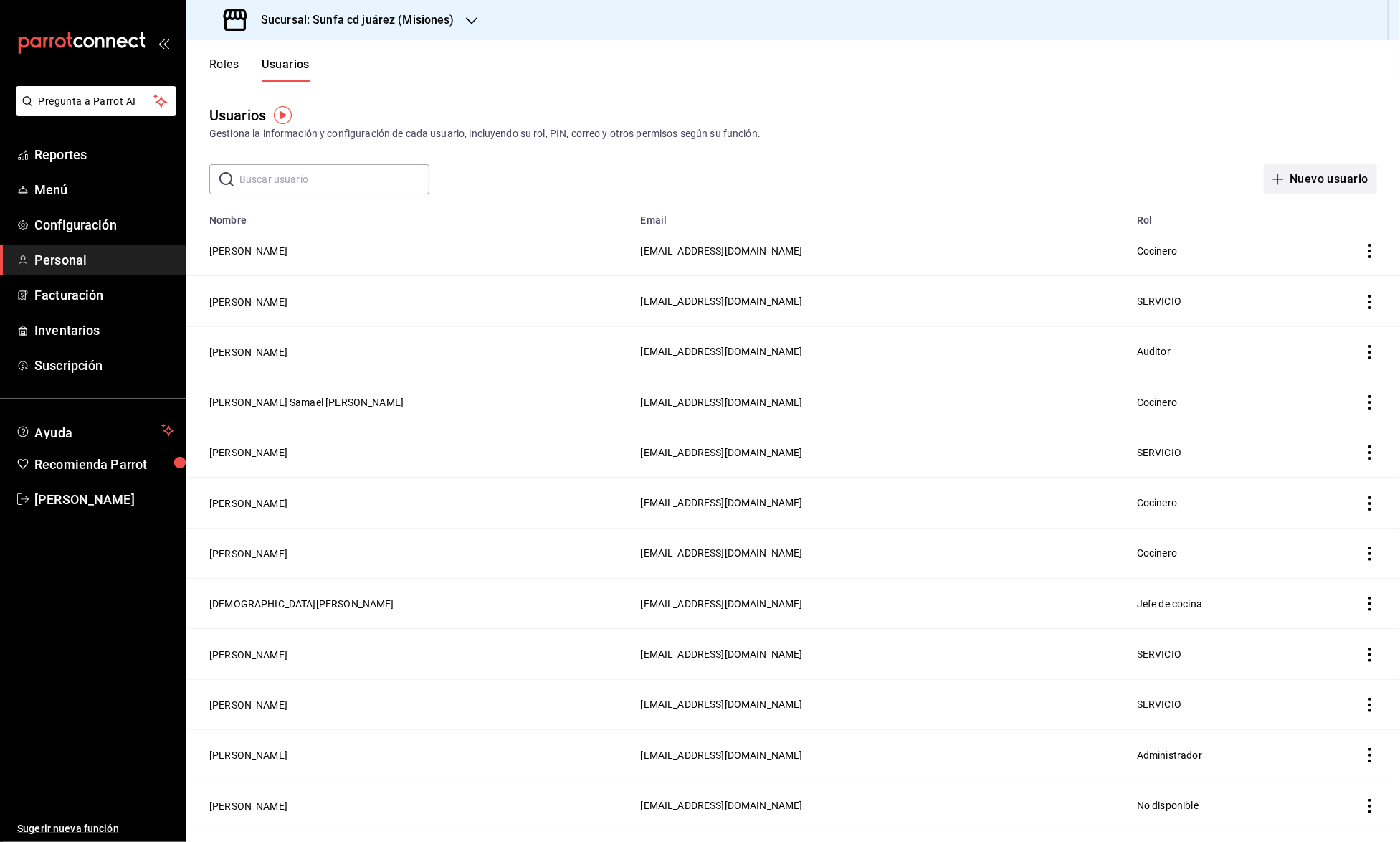
click at [1298, 185] on button "Nuevo usuario" at bounding box center [1321, 180] width 113 height 30
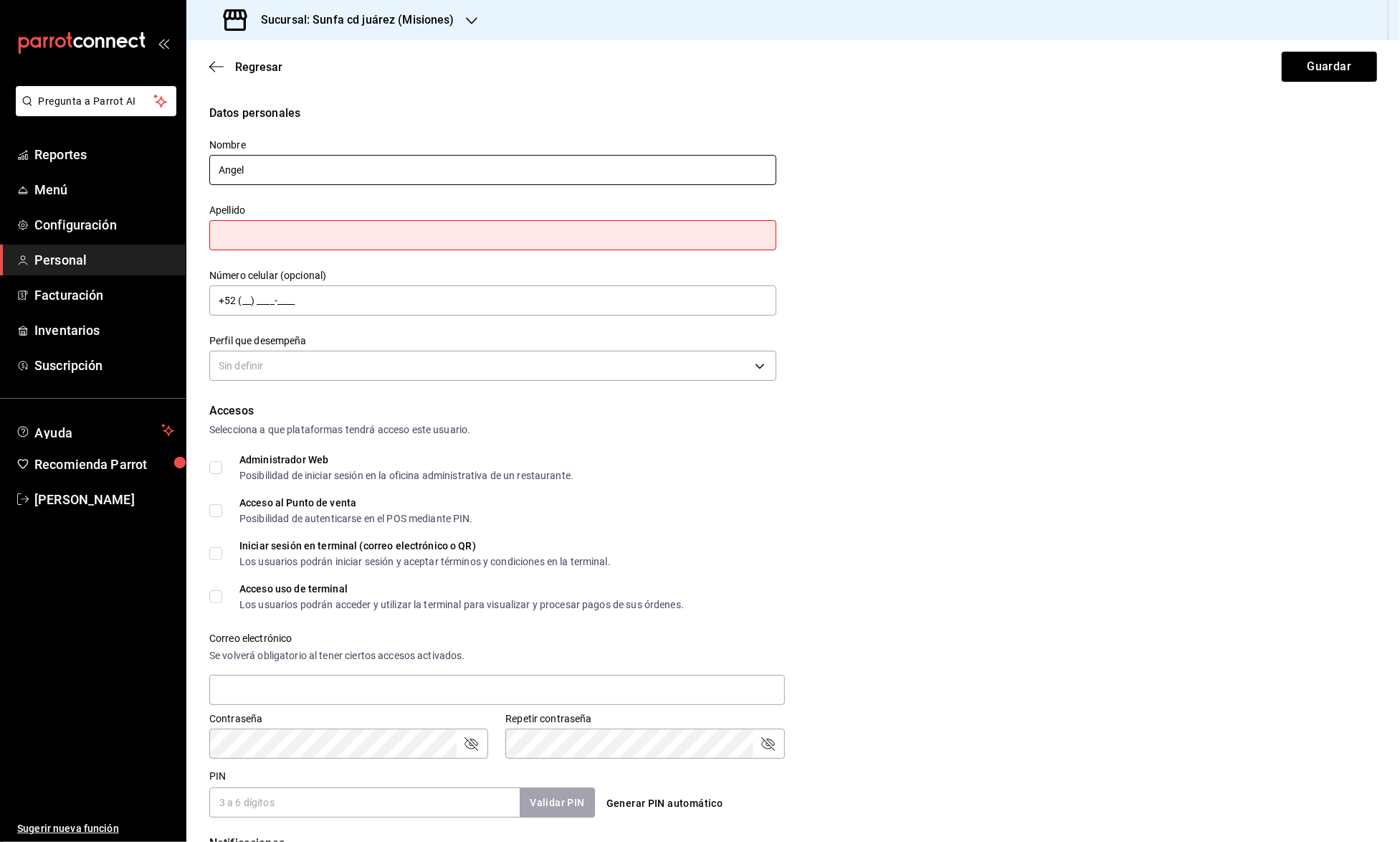
click at [729, 173] on input "Angel" at bounding box center [493, 170] width 567 height 30
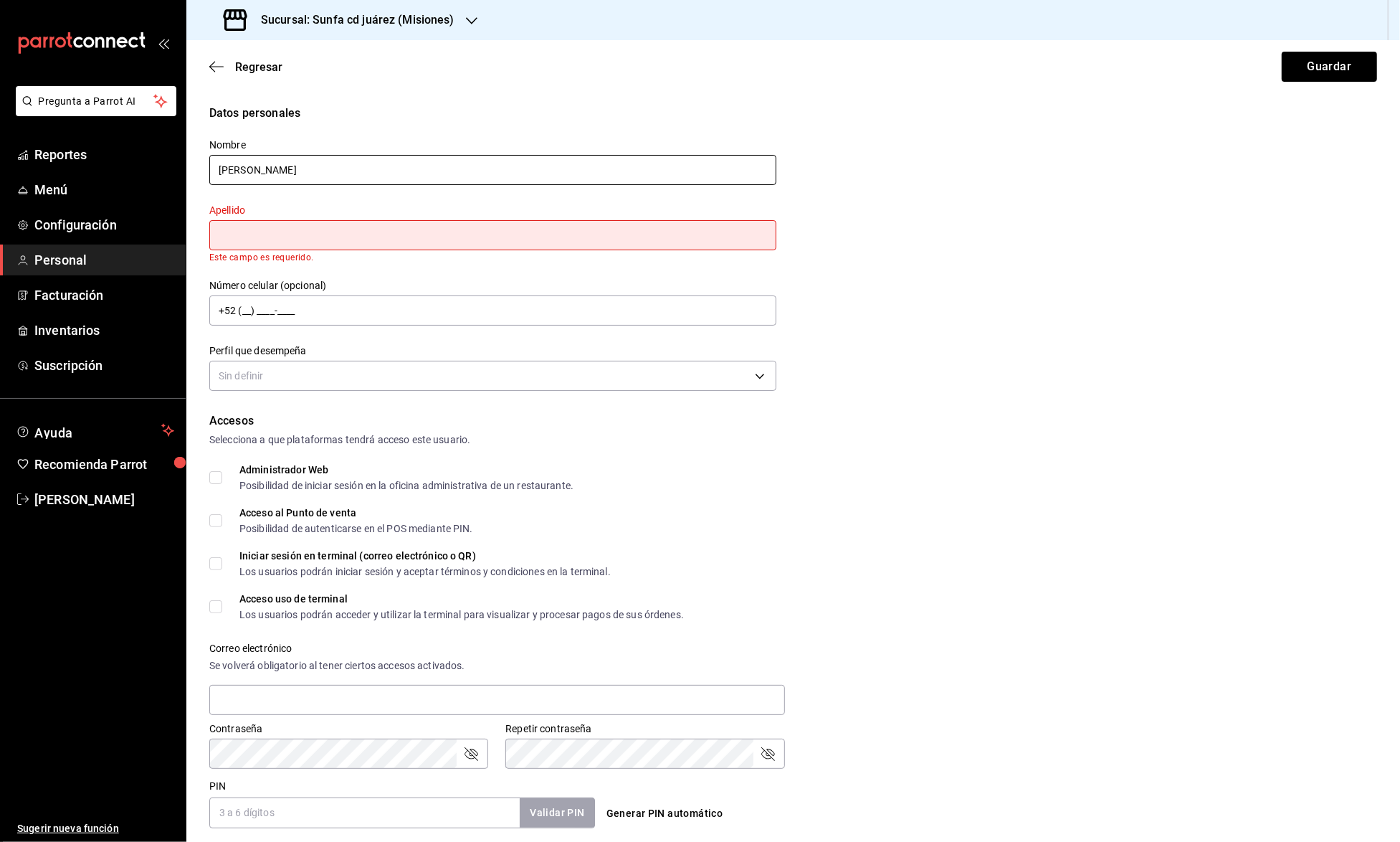
type input "Angel Daniel"
type input "Zuñiga"
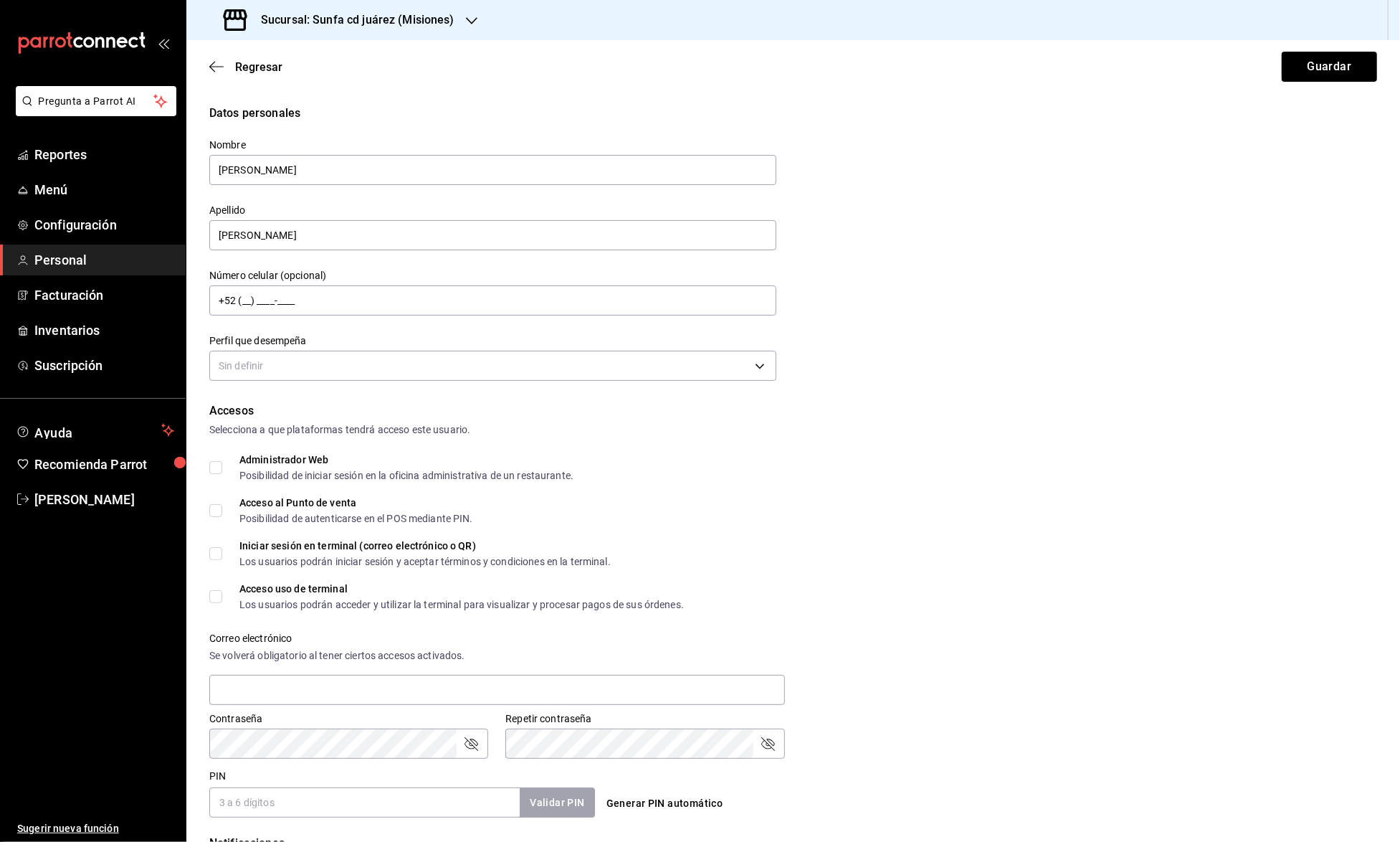
click at [573, 391] on form "Datos personales Nombre Angel Daniel Apellido Zuñiga Número celular (opcional) …" at bounding box center [793, 614] width 1168 height 1019
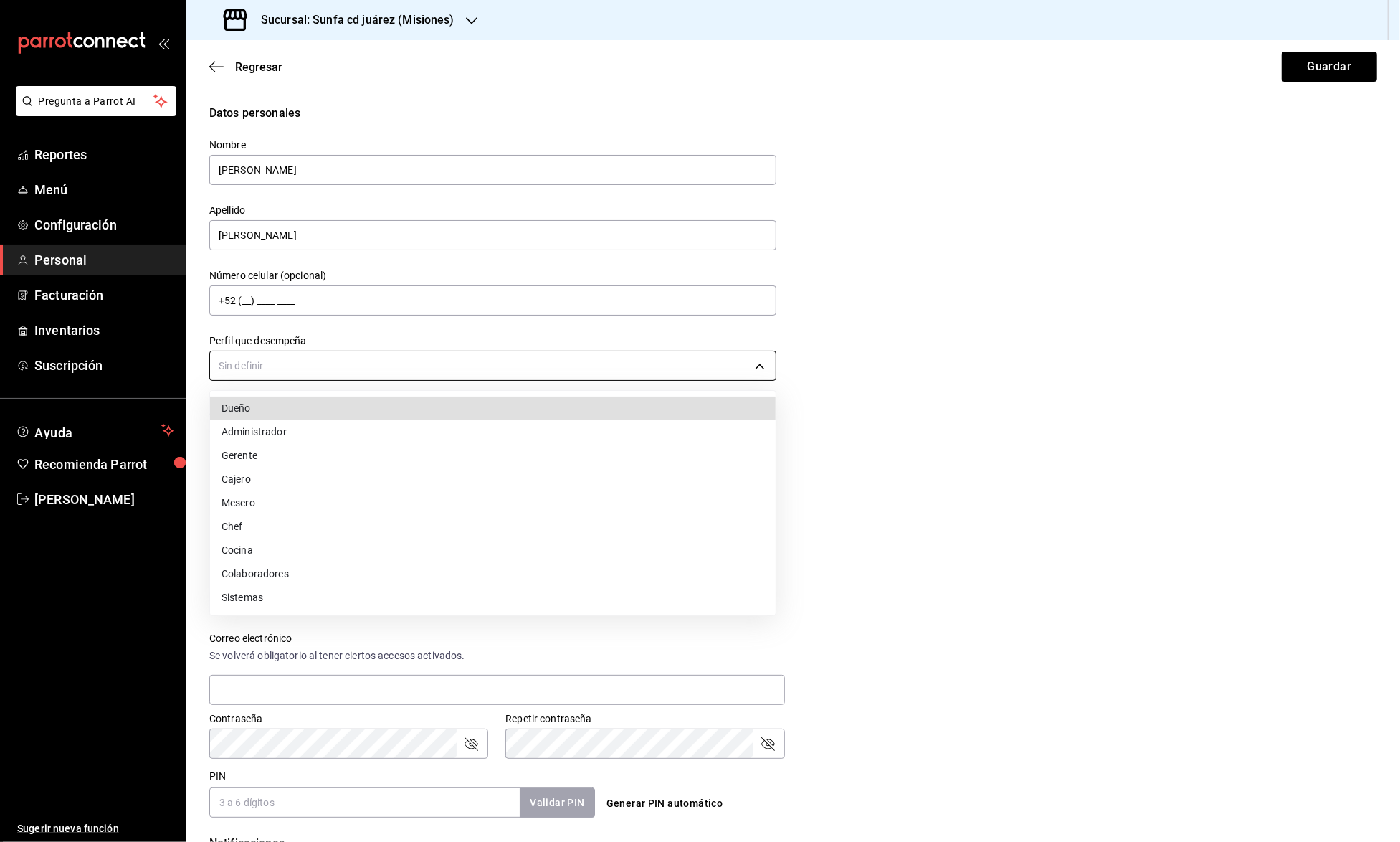
click at [528, 371] on body "Pregunta a Parrot AI Reportes Menú Configuración Personal Facturación Inventari…" at bounding box center [700, 421] width 1400 height 842
click at [308, 543] on li "Cocina" at bounding box center [493, 550] width 565 height 24
type input "KITCHEN"
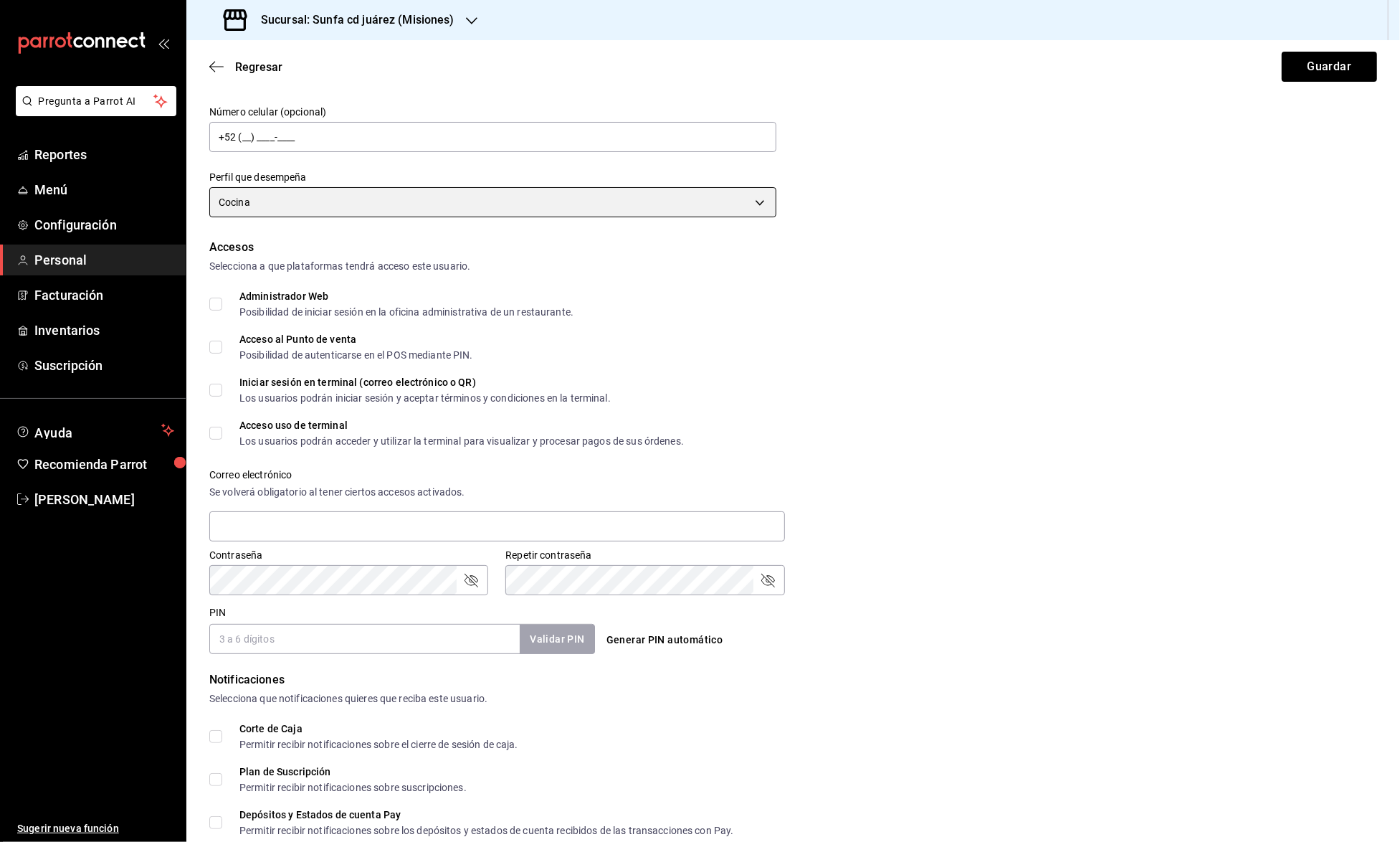
scroll to position [189, 0]
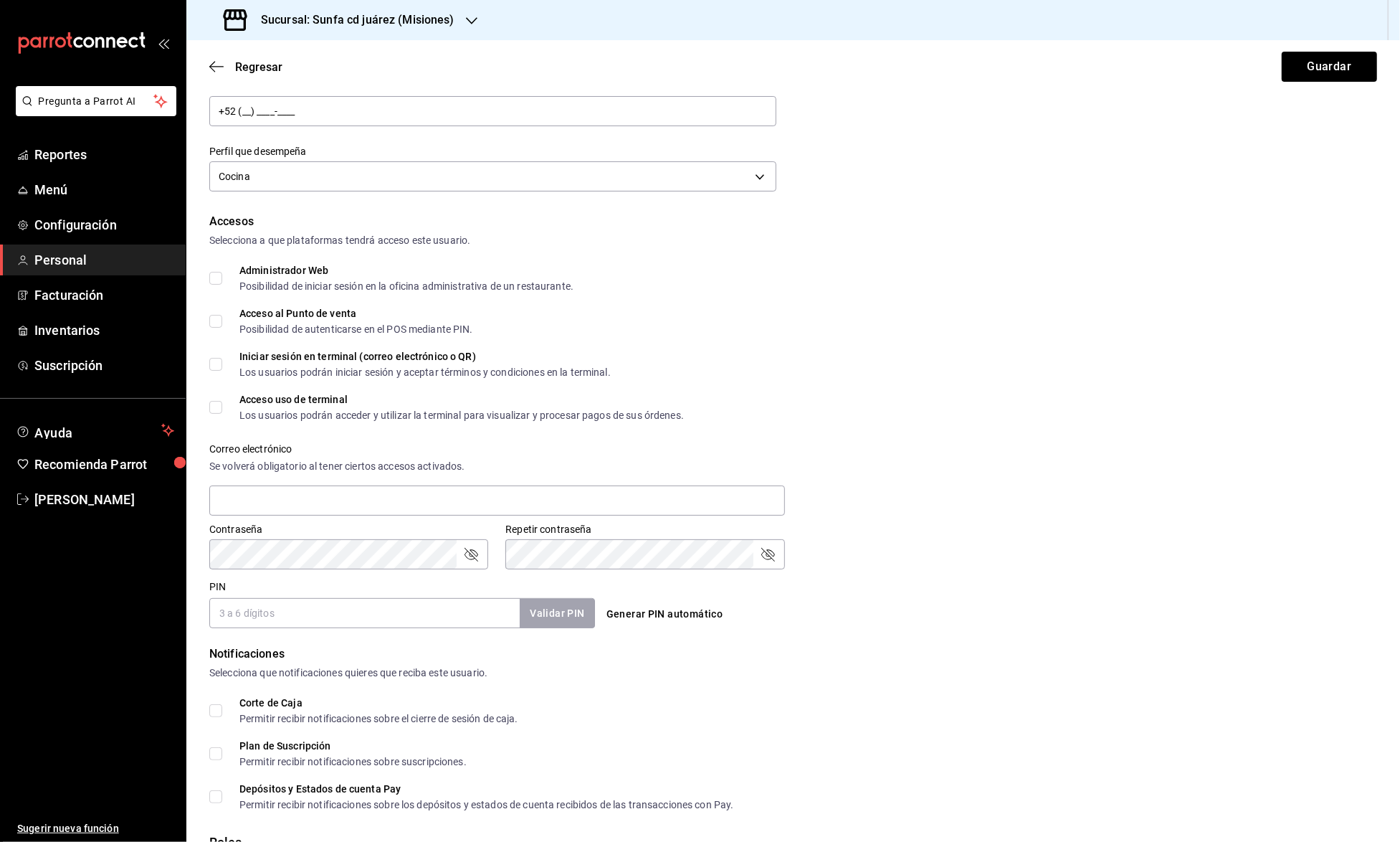
click at [308, 601] on input "PIN" at bounding box center [364, 614] width 311 height 30
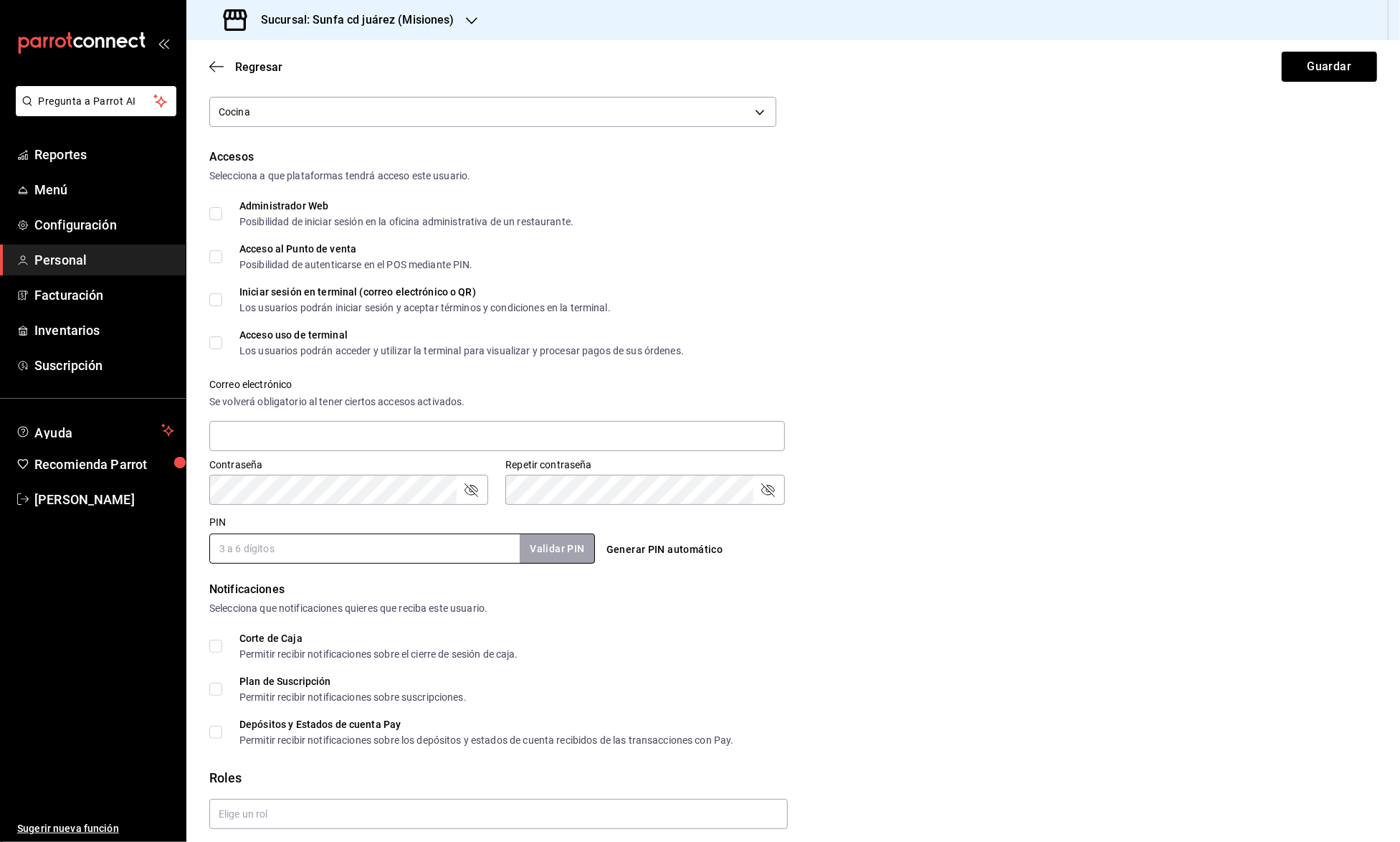
scroll to position [268, 0]
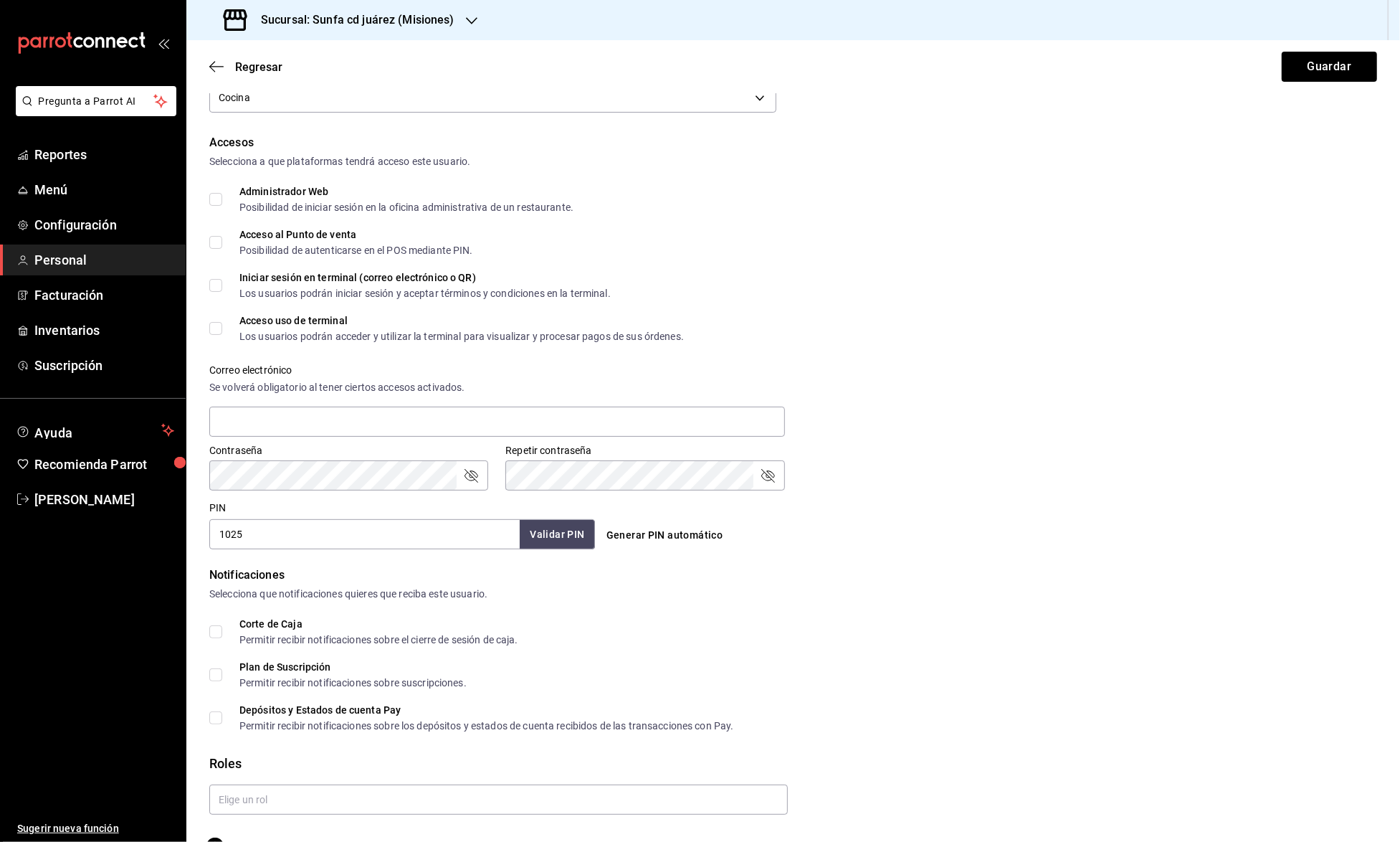
type input "1025"
click at [557, 519] on button "Validar PIN" at bounding box center [556, 534] width 76 height 31
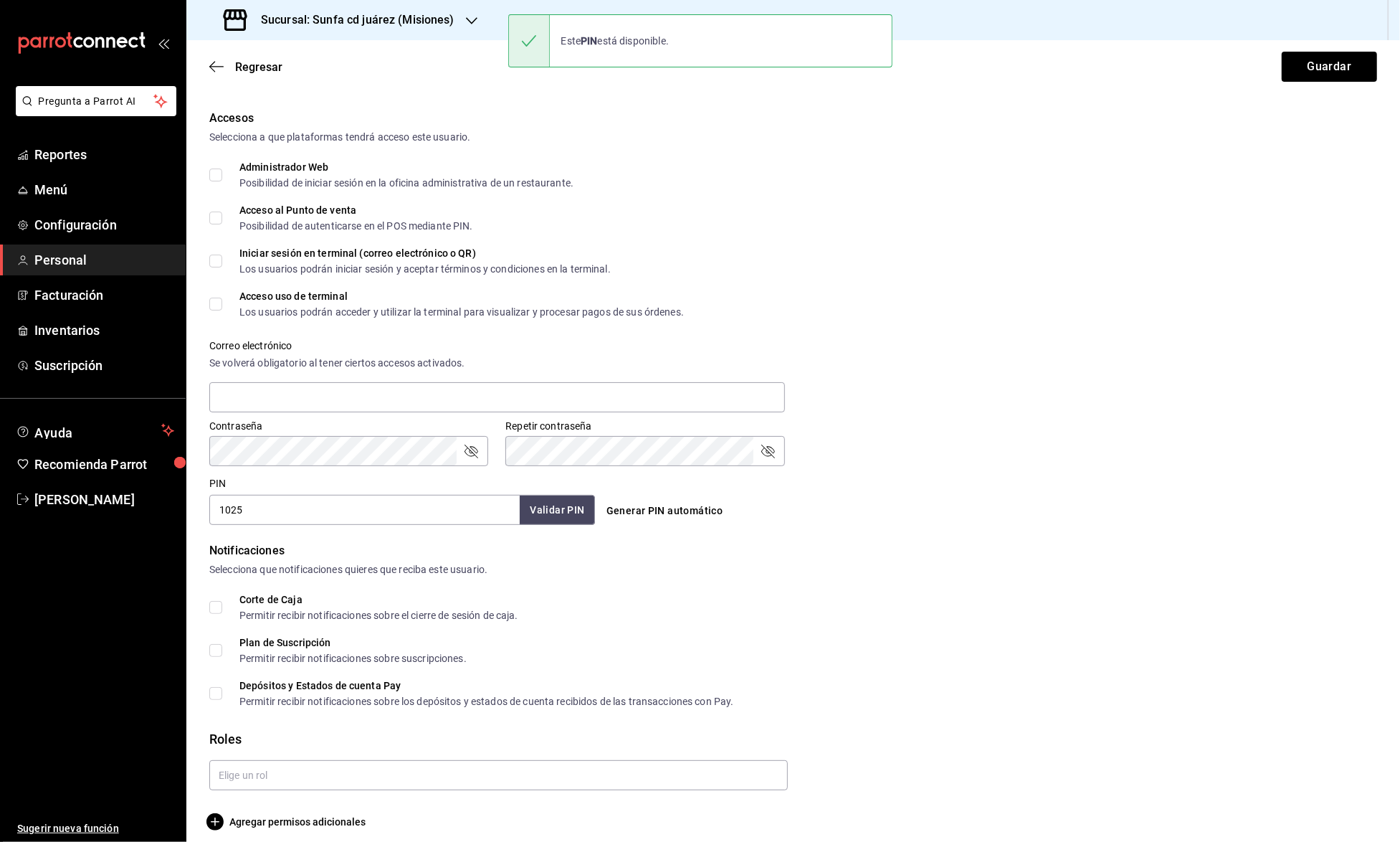
scroll to position [292, 0]
click at [374, 762] on input "text" at bounding box center [498, 777] width 579 height 30
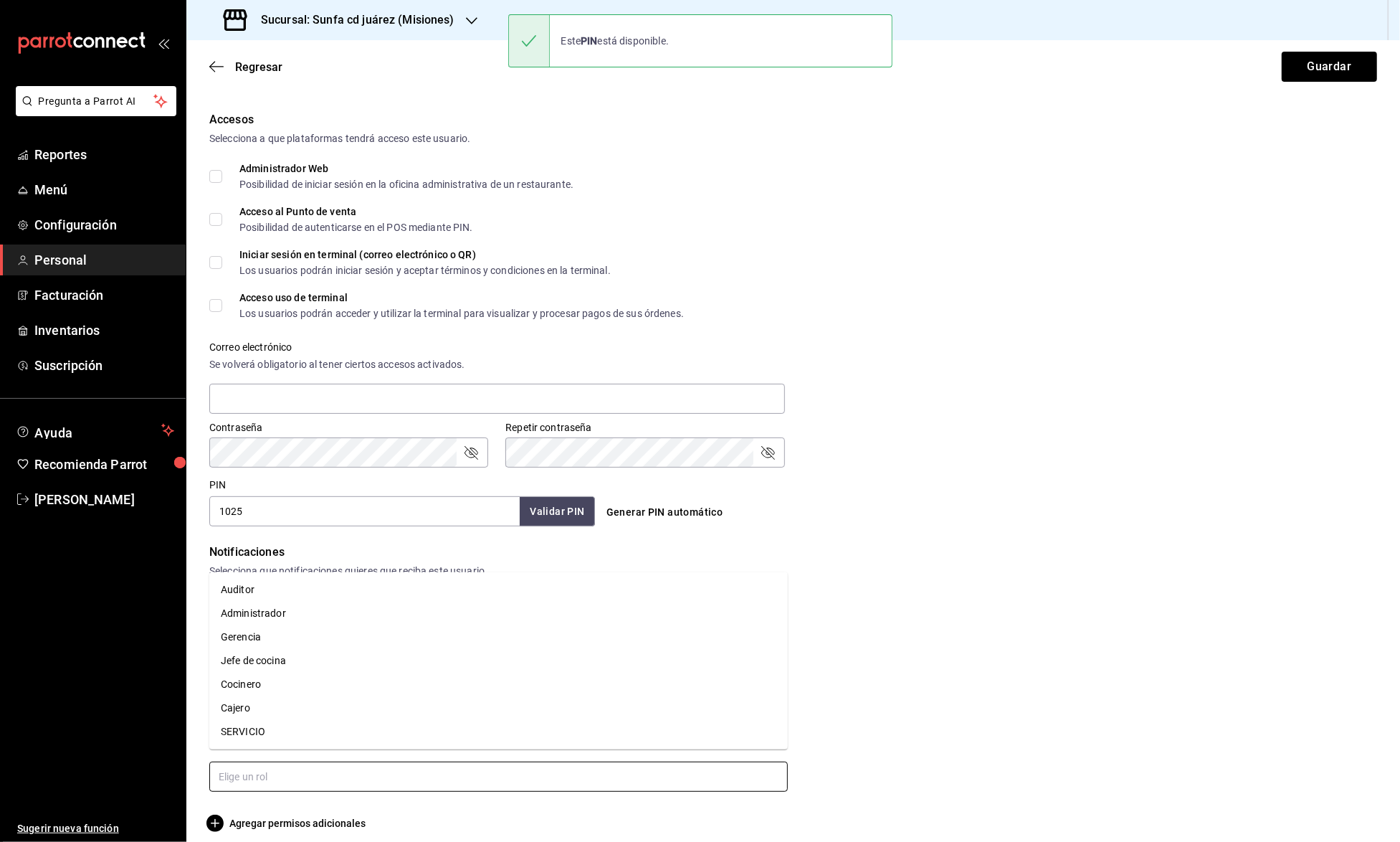
click at [308, 689] on li "Cocinero" at bounding box center [498, 685] width 579 height 24
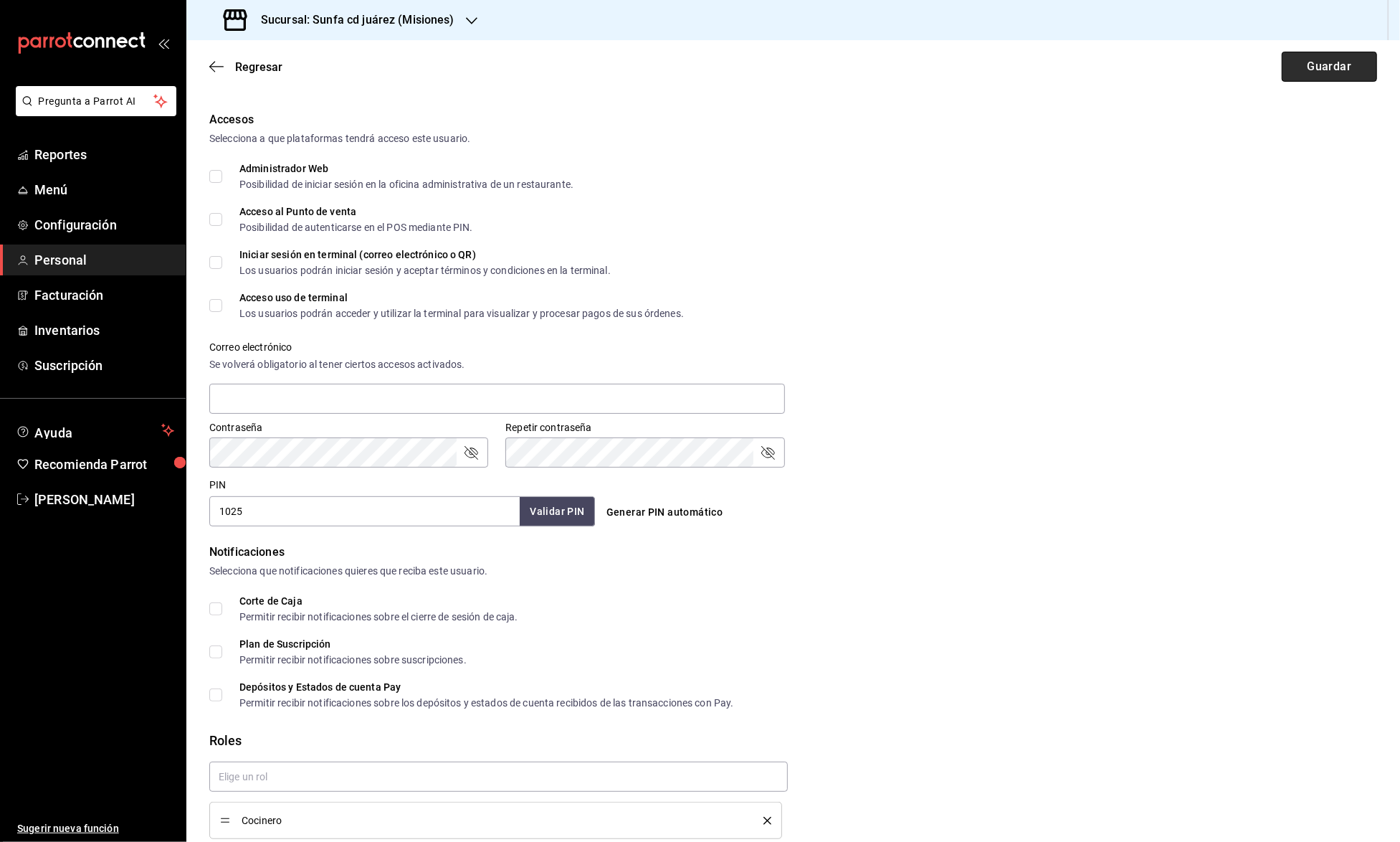
click at [1345, 76] on button "Guardar" at bounding box center [1329, 67] width 95 height 30
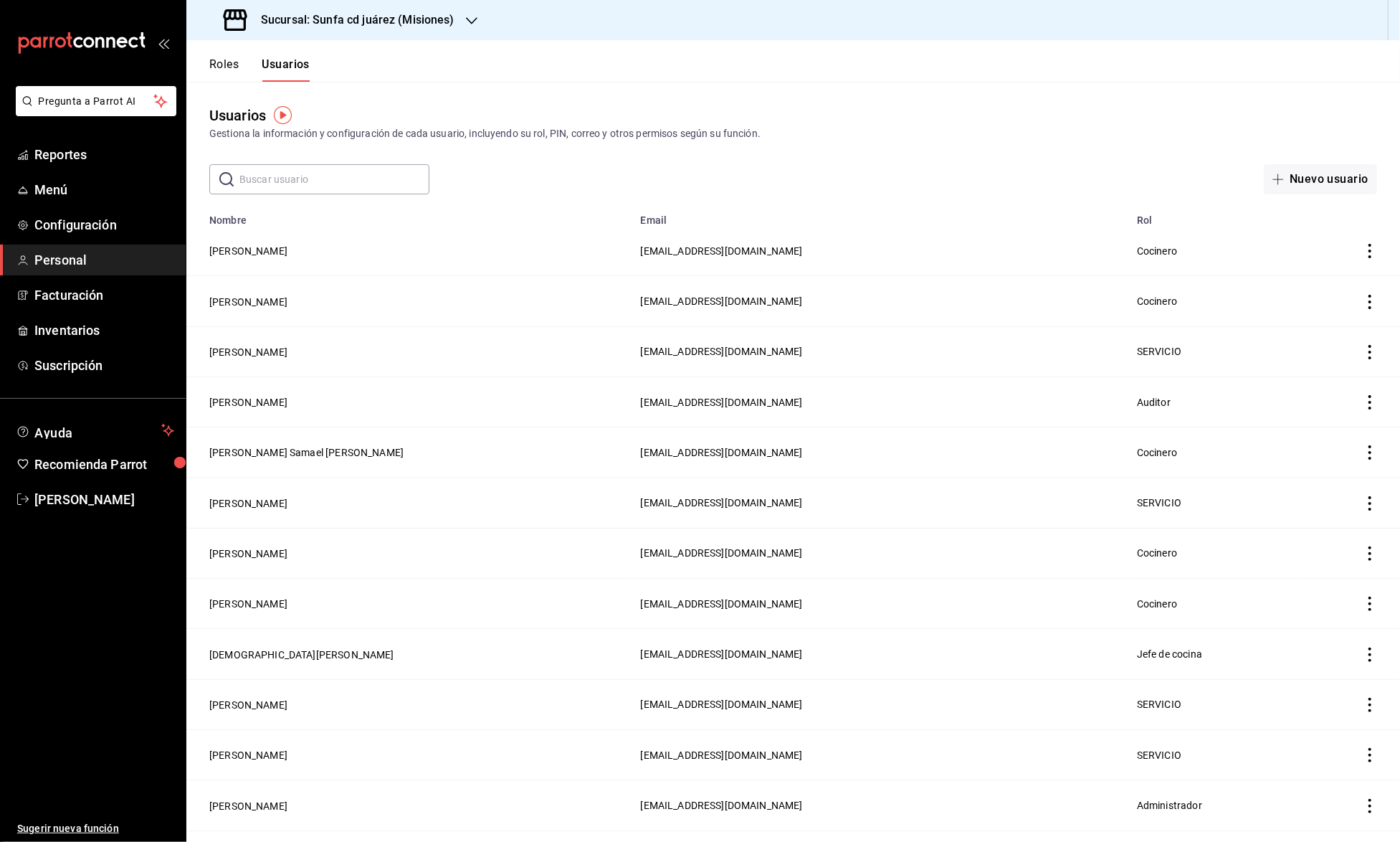
click at [263, 171] on input "text" at bounding box center [335, 180] width 190 height 29
click at [1316, 177] on button "Nuevo usuario" at bounding box center [1321, 180] width 113 height 30
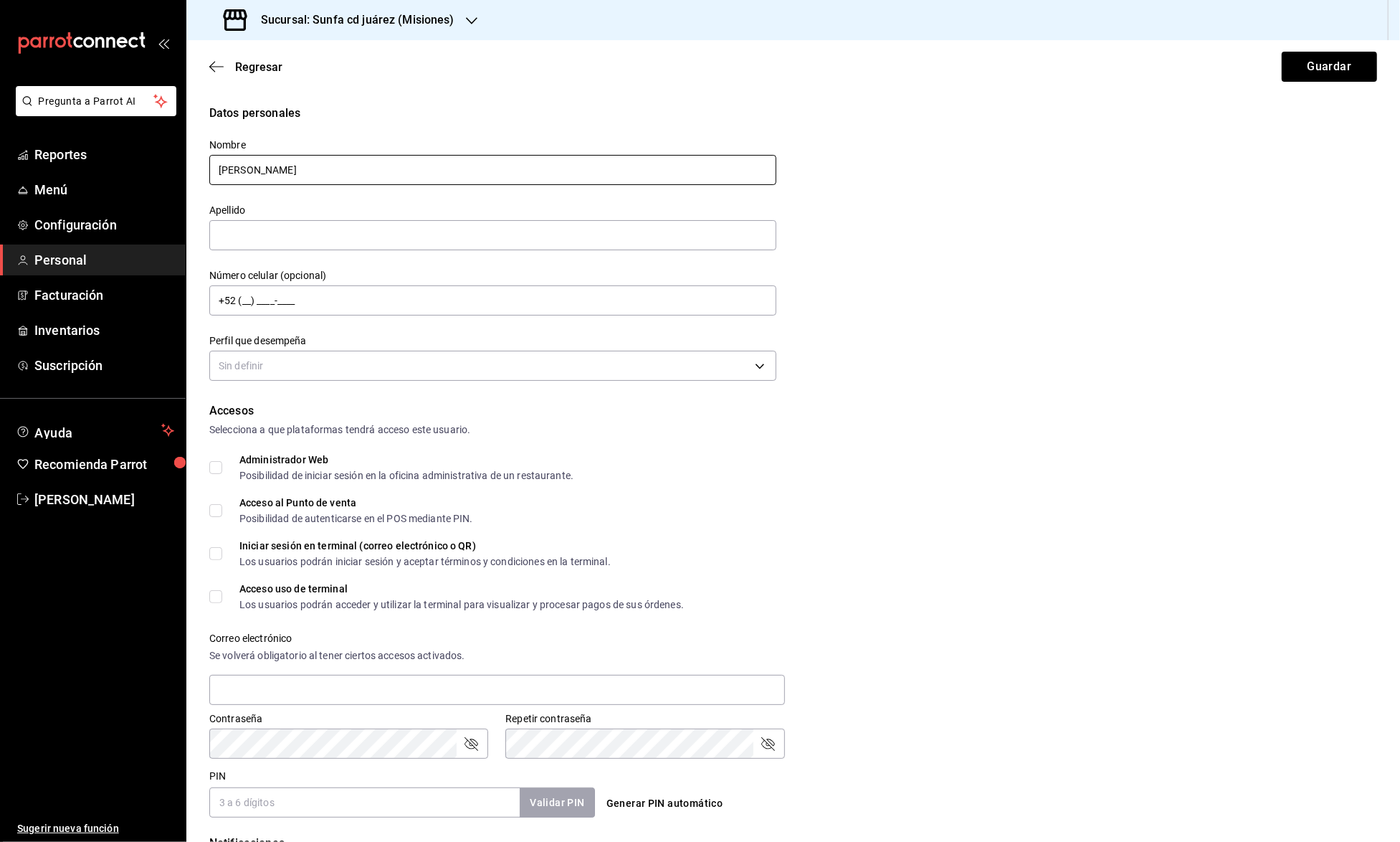
type input "Alexis"
type input "Regalado"
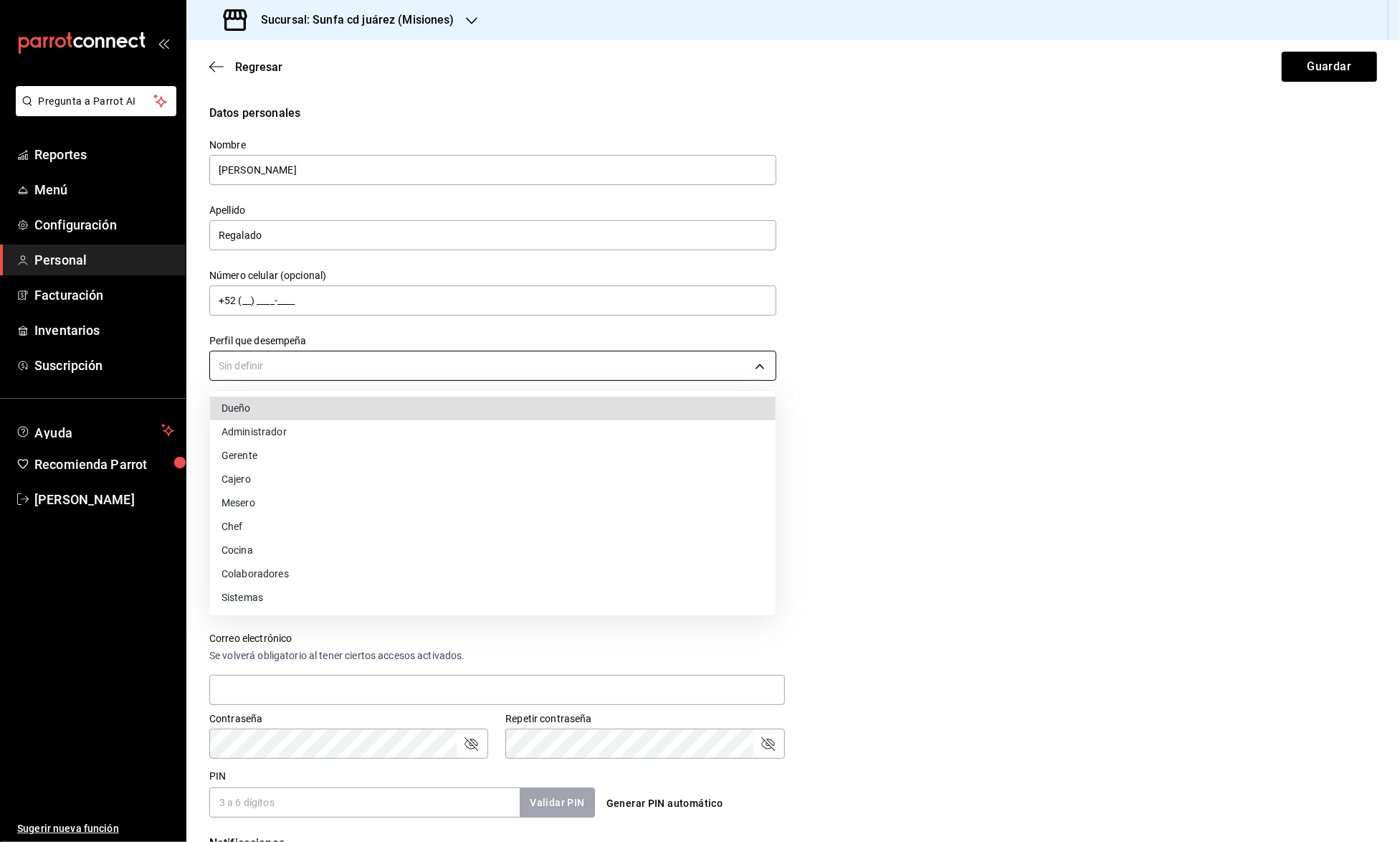
click at [496, 362] on body "Pregunta a Parrot AI Reportes Menú Configuración Personal Facturación Inventari…" at bounding box center [700, 421] width 1400 height 842
click at [281, 541] on li "Cocina" at bounding box center [493, 550] width 565 height 24
type input "KITCHEN"
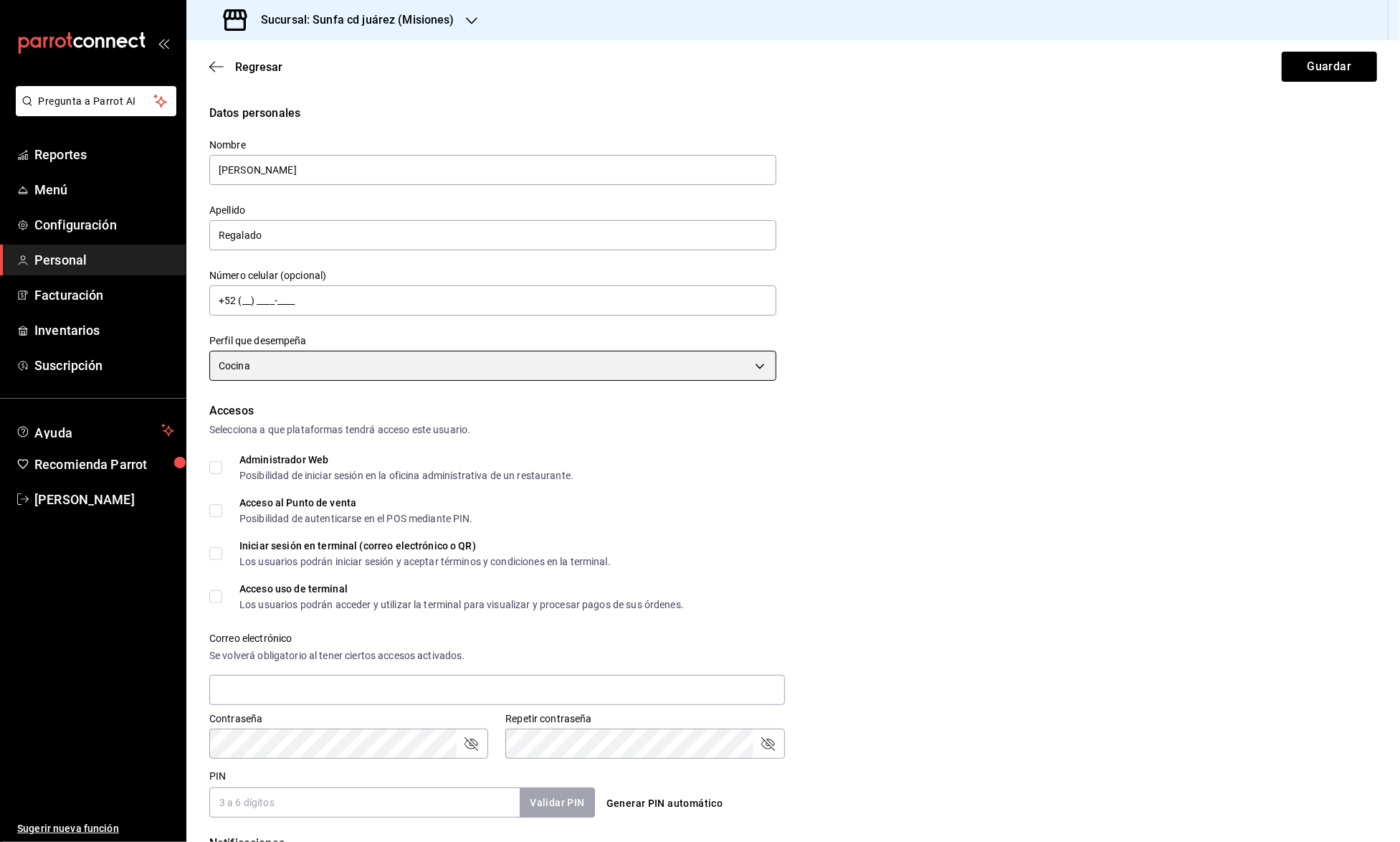
scroll to position [116, 0]
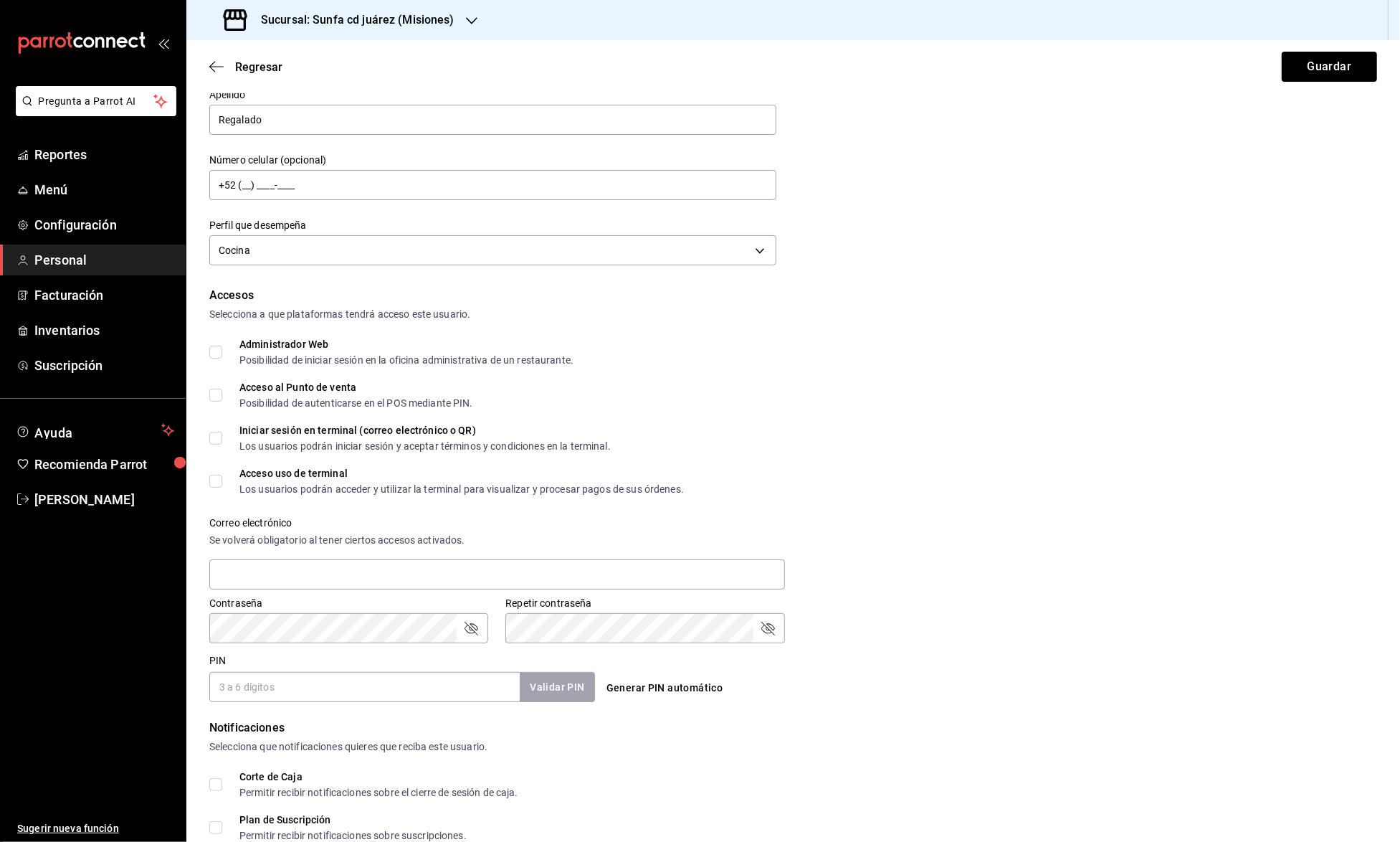
click at [270, 690] on input "PIN" at bounding box center [364, 687] width 311 height 30
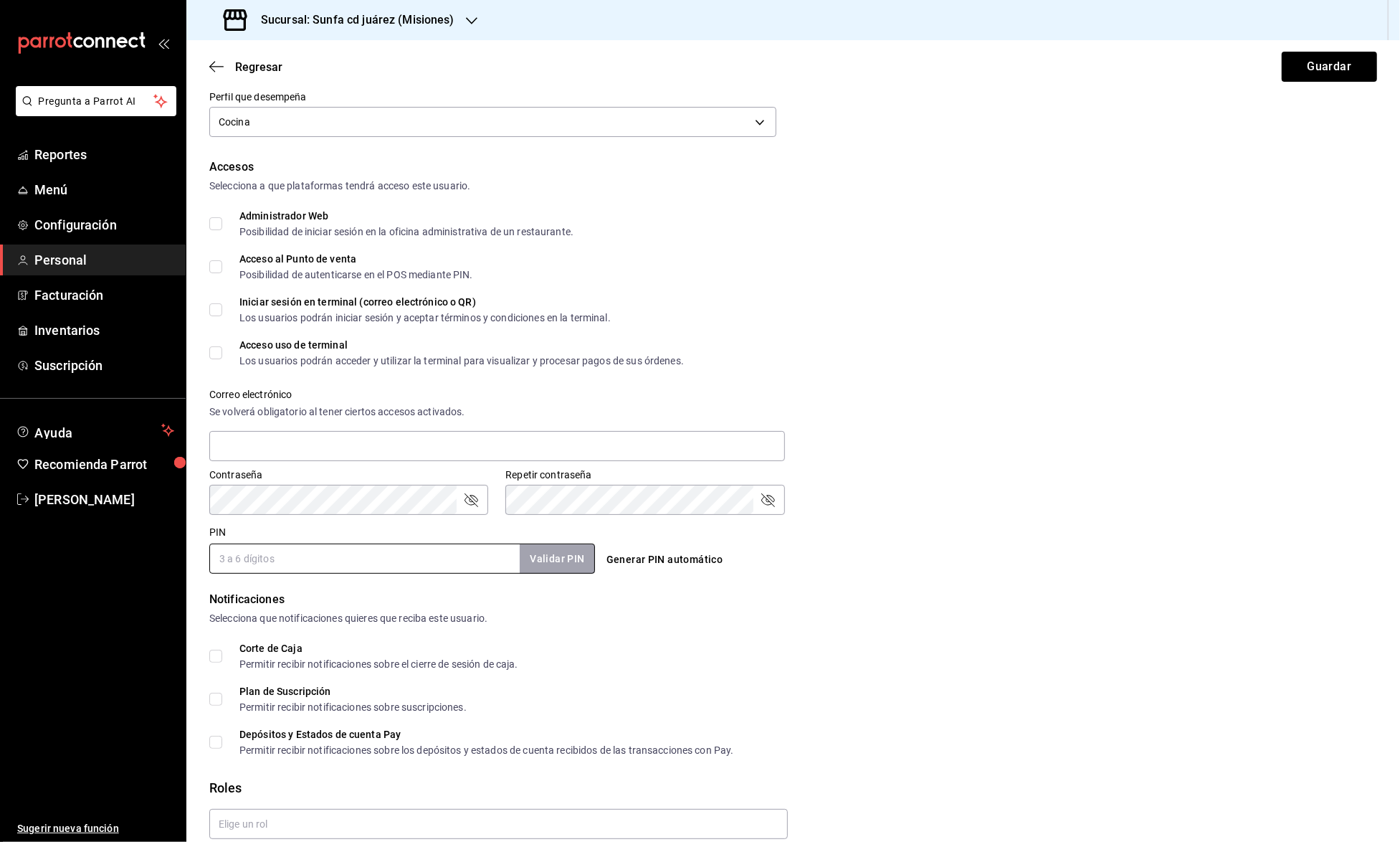
scroll to position [249, 0]
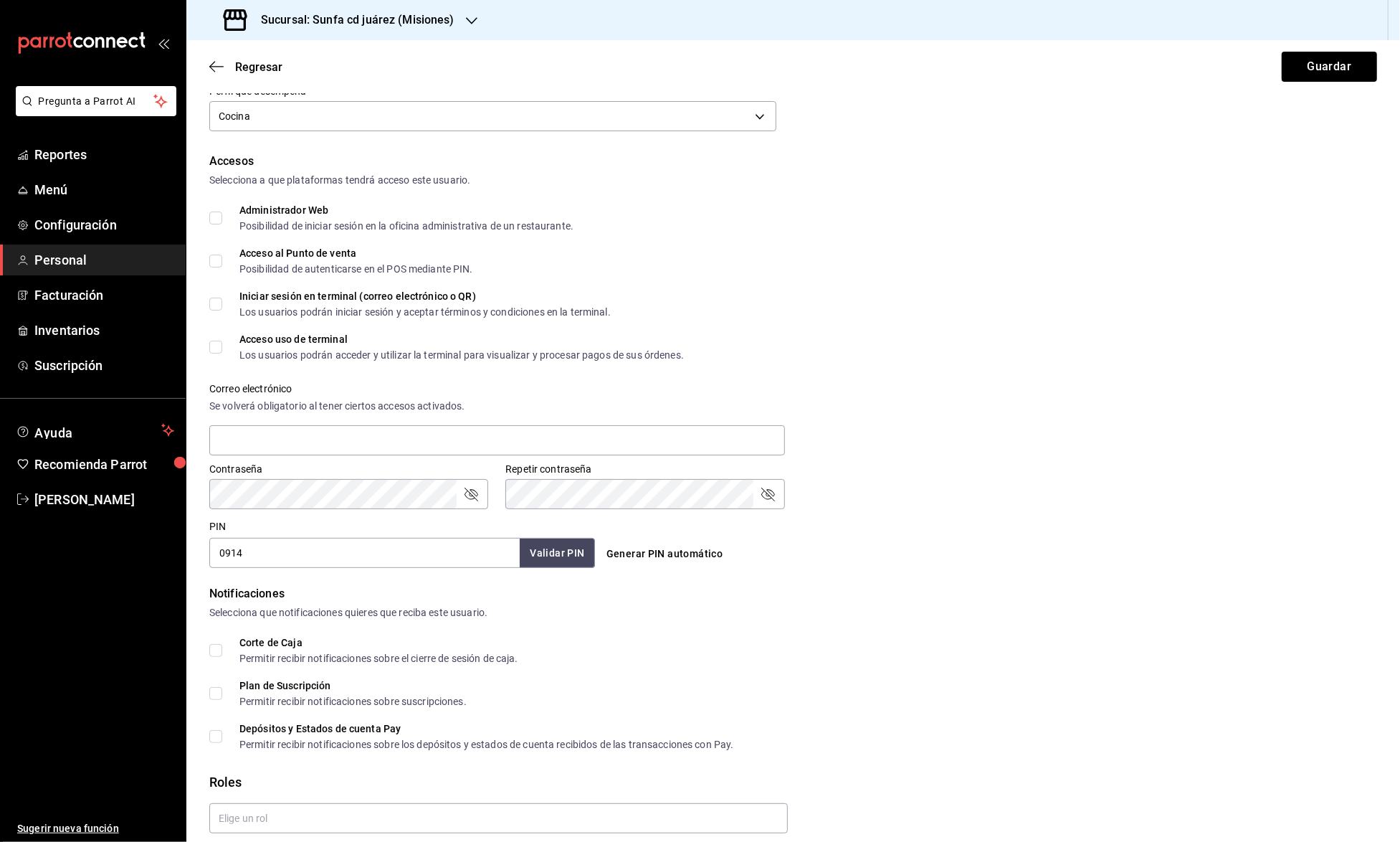
type input "0914"
click at [573, 538] on button "Validar PIN" at bounding box center [556, 553] width 76 height 31
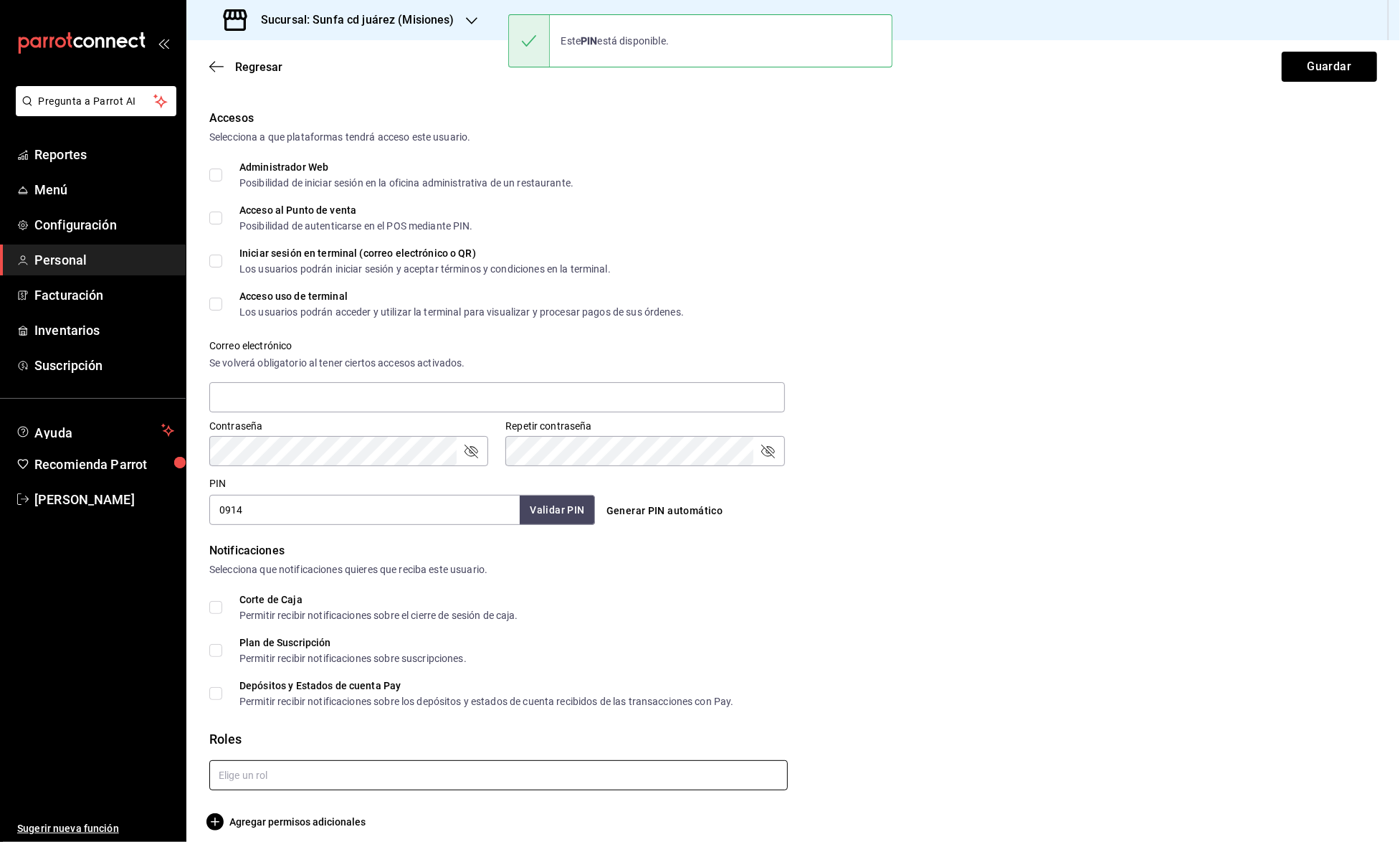
scroll to position [292, 0]
click at [434, 766] on input "text" at bounding box center [498, 777] width 579 height 30
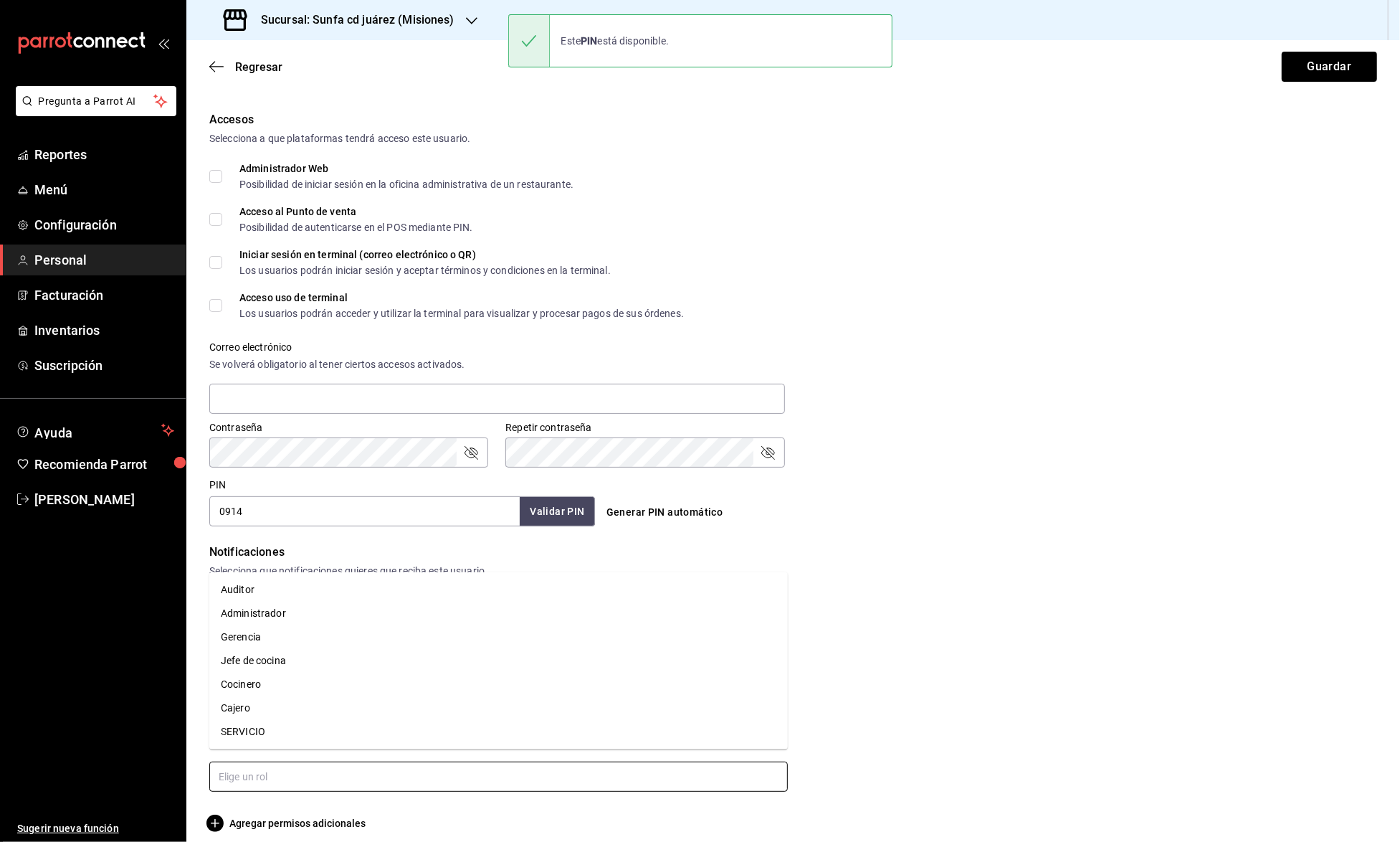
click at [268, 734] on li "SERVICIO" at bounding box center [498, 732] width 579 height 24
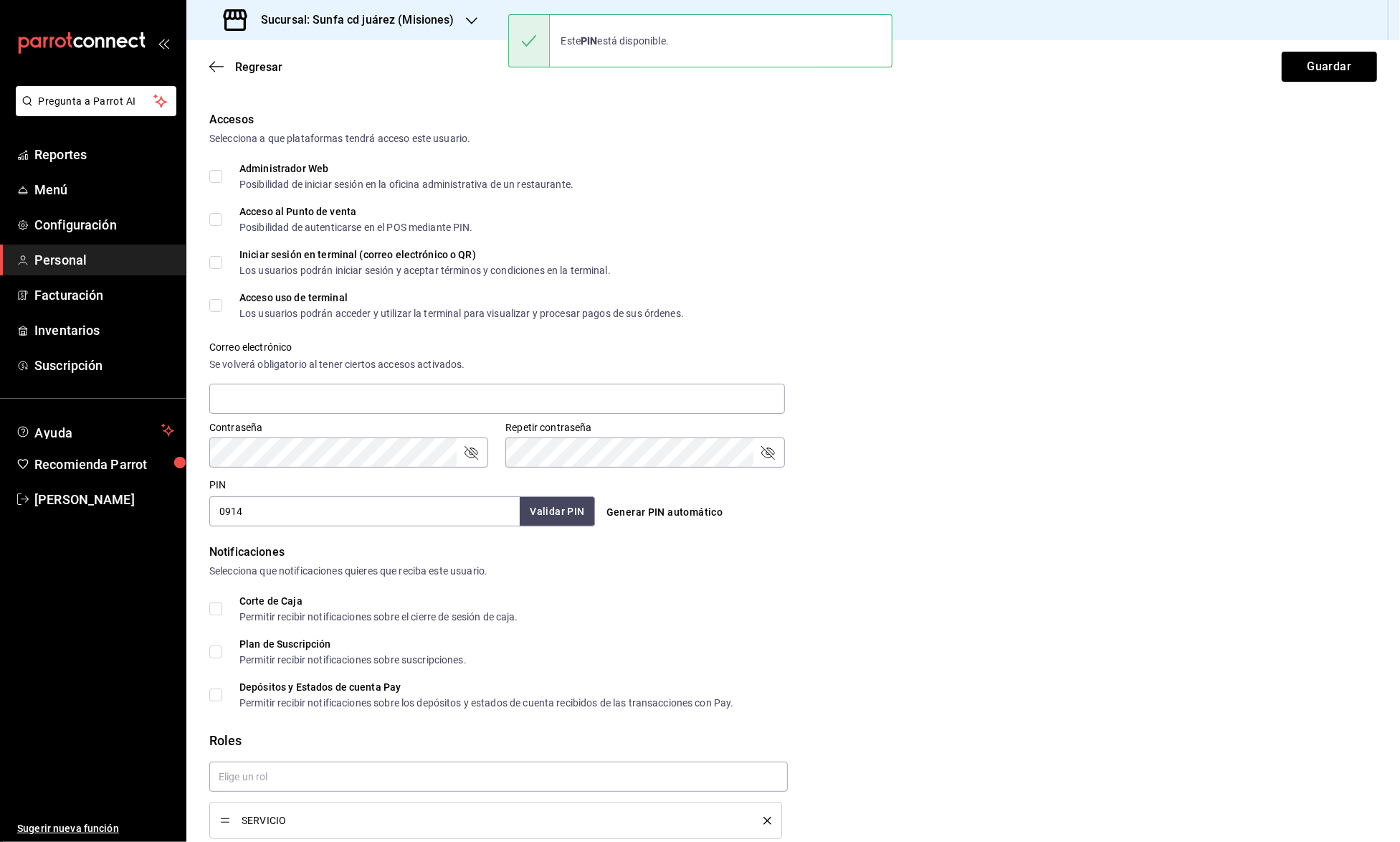
click at [268, 734] on div "Roles" at bounding box center [793, 741] width 1168 height 19
click at [767, 812] on div "SERVICIO" at bounding box center [496, 820] width 551 height 16
click at [766, 817] on icon "delete" at bounding box center [767, 821] width 8 height 8
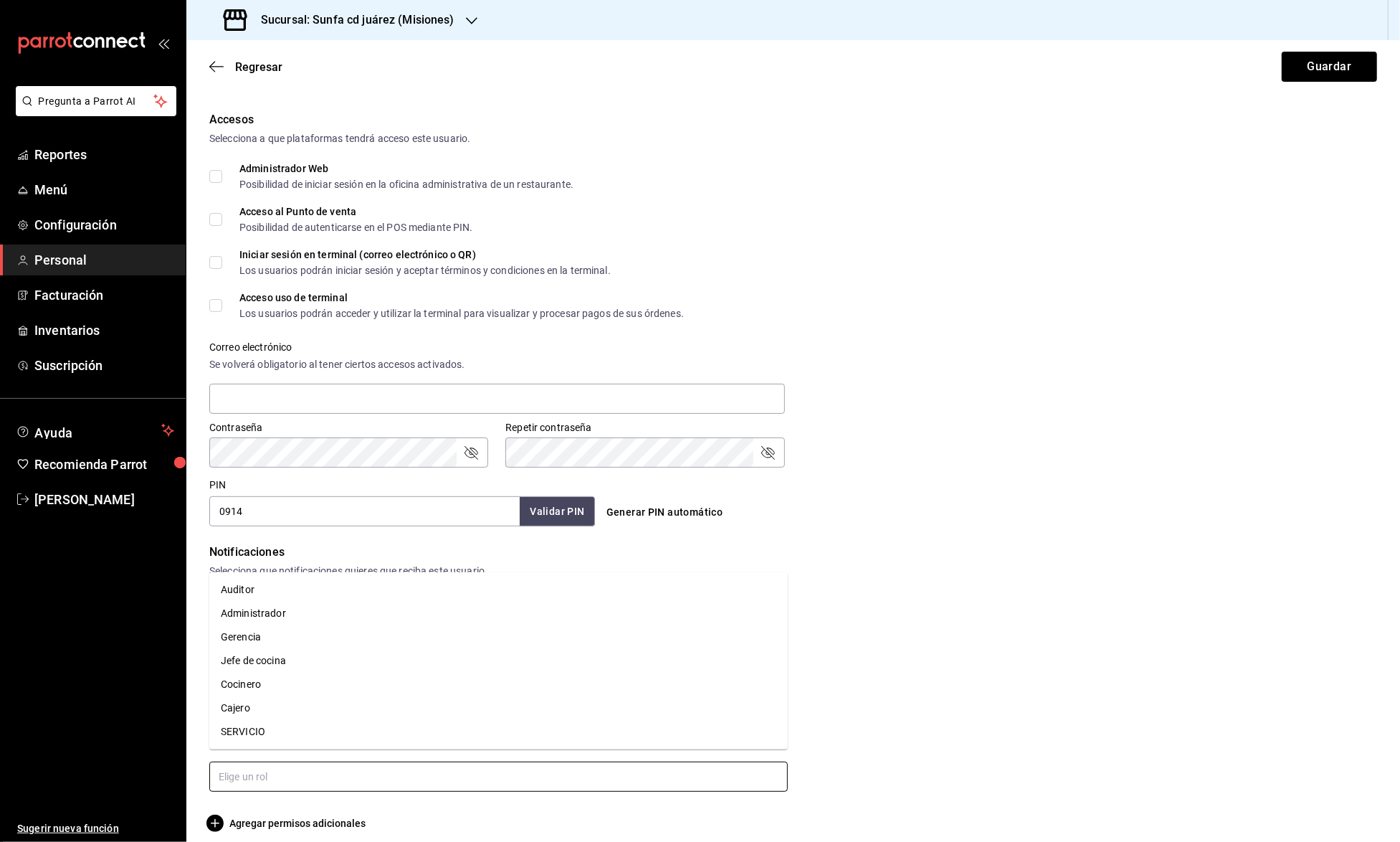
click at [712, 762] on input "text" at bounding box center [498, 777] width 579 height 30
click at [267, 689] on li "Cocinero" at bounding box center [498, 685] width 579 height 24
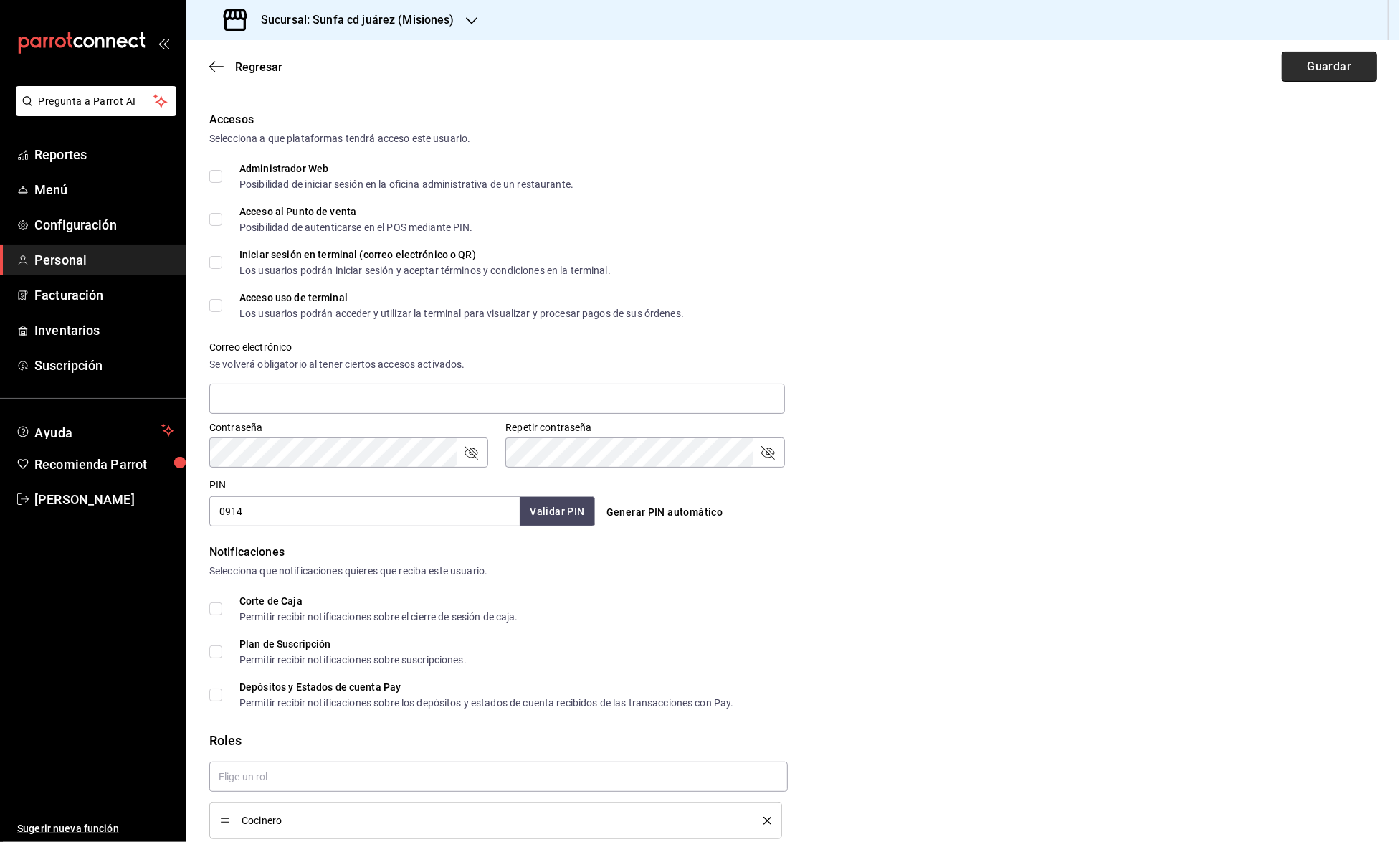
click at [1318, 56] on button "Guardar" at bounding box center [1329, 67] width 95 height 30
